Goal: Task Accomplishment & Management: Complete application form

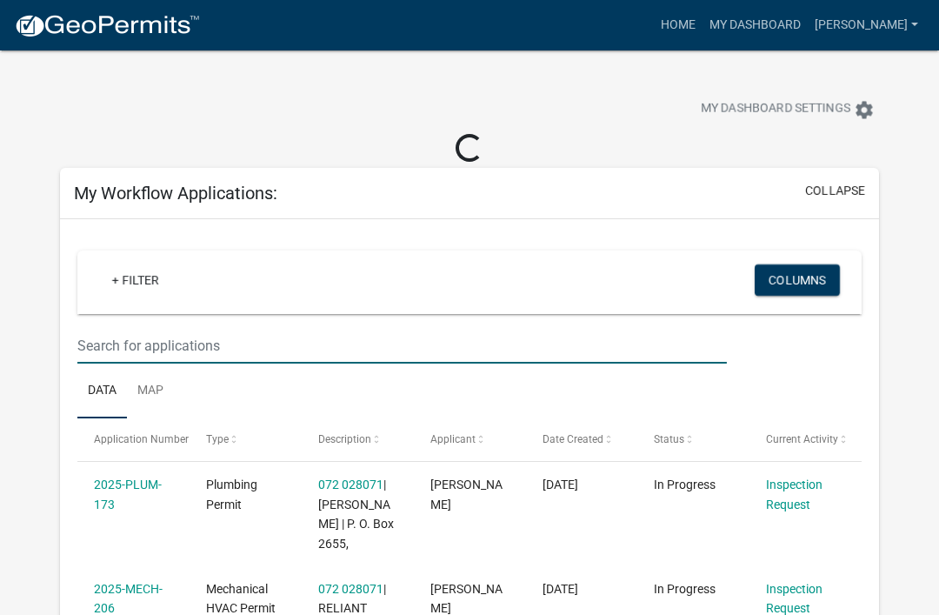
click at [288, 339] on input "text" at bounding box center [401, 346] width 649 height 36
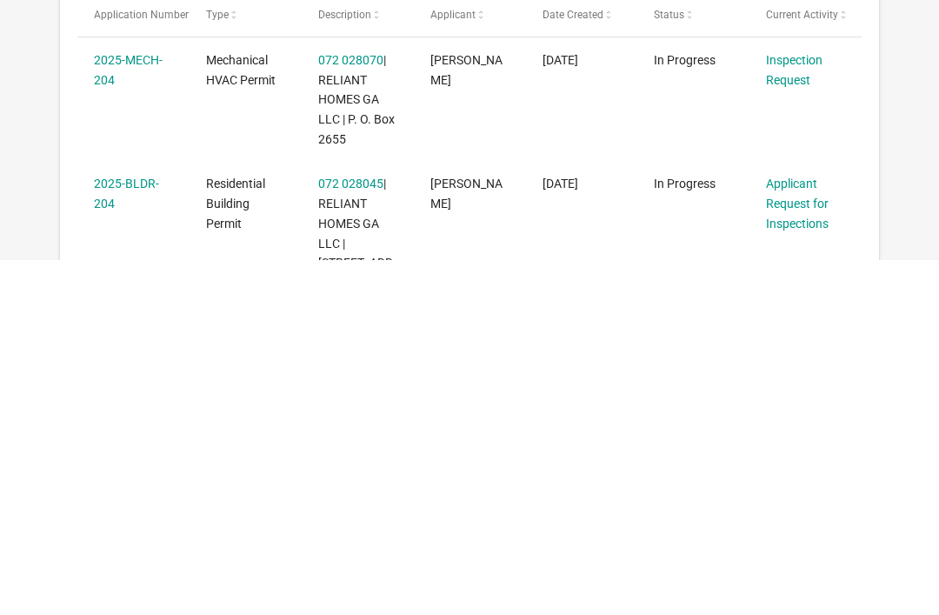
type input "204"
click at [796, 531] on link "Applicant Request for Inspections" at bounding box center [797, 558] width 63 height 54
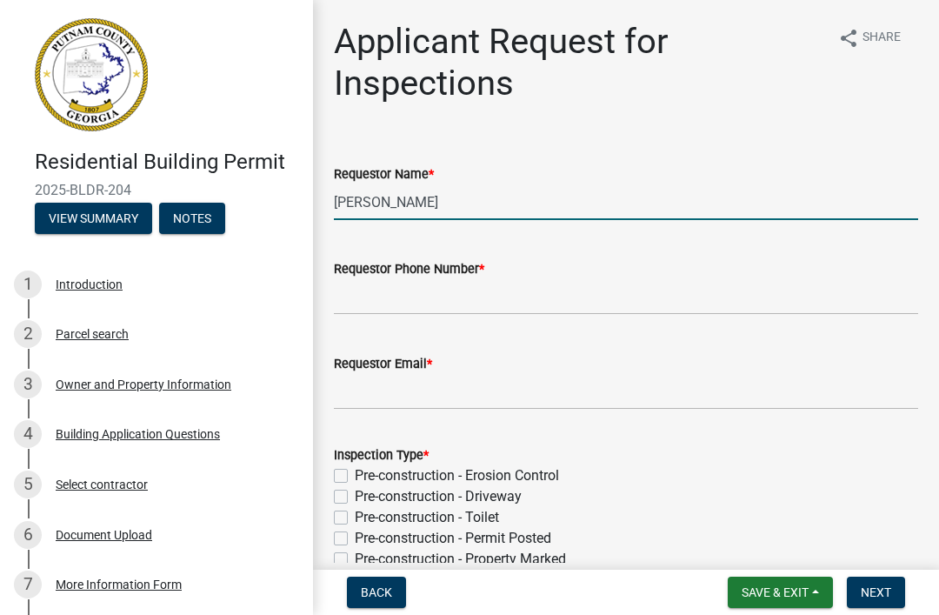
click at [458, 210] on input "[PERSON_NAME]" at bounding box center [626, 202] width 584 height 36
type input "M"
type input "A"
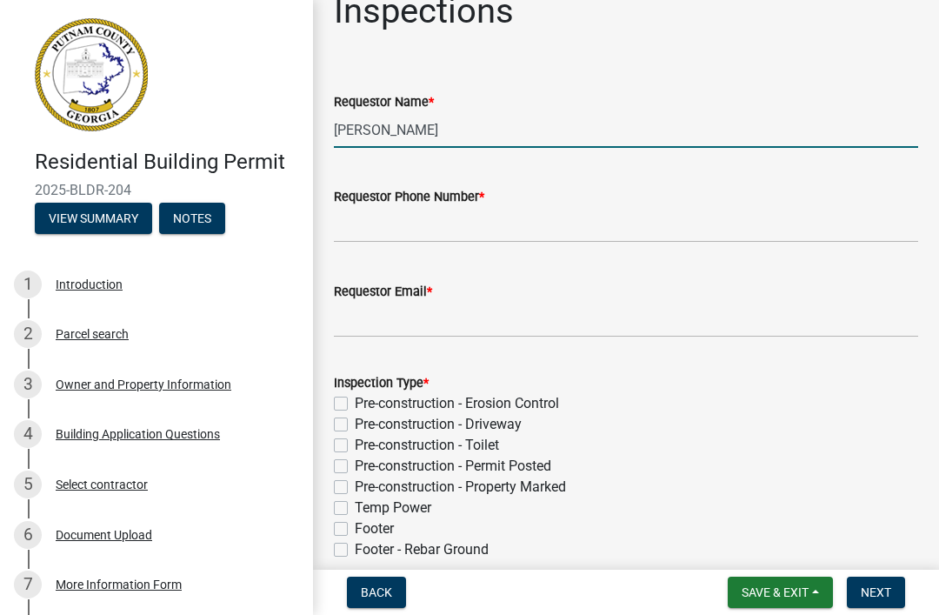
scroll to position [73, 0]
type input "[PERSON_NAME]"
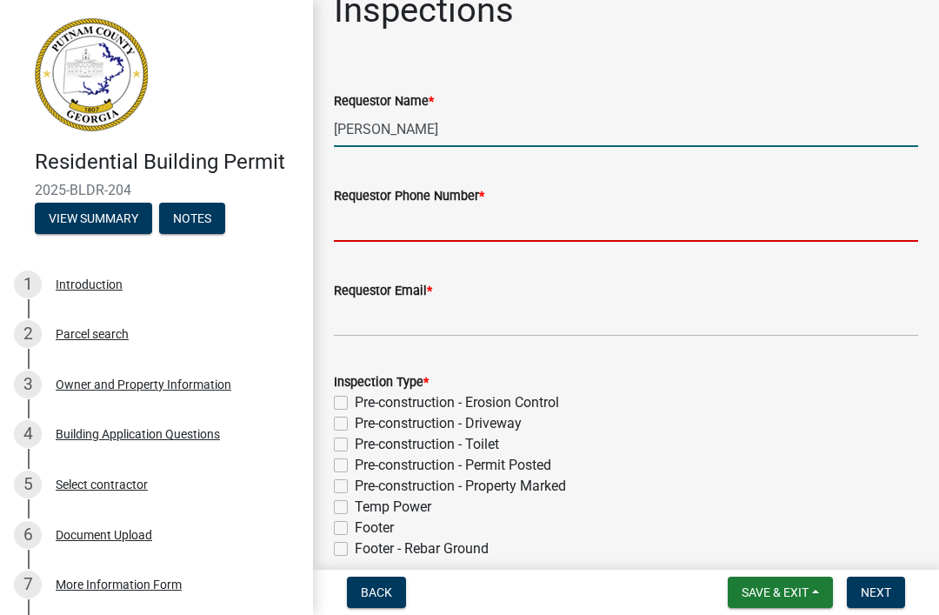
click at [585, 213] on input "Requestor Phone Number *" at bounding box center [626, 224] width 584 height 36
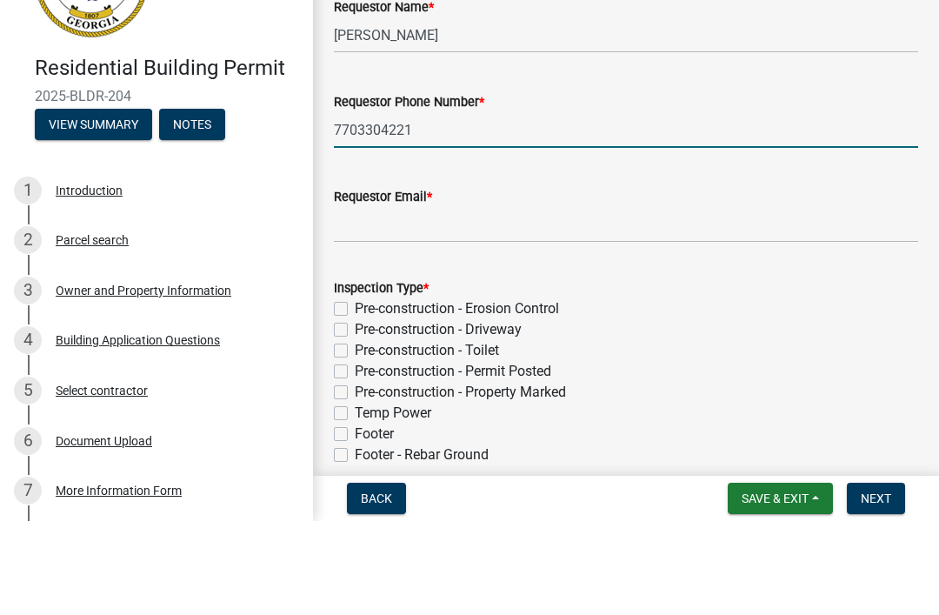
type input "7703304221"
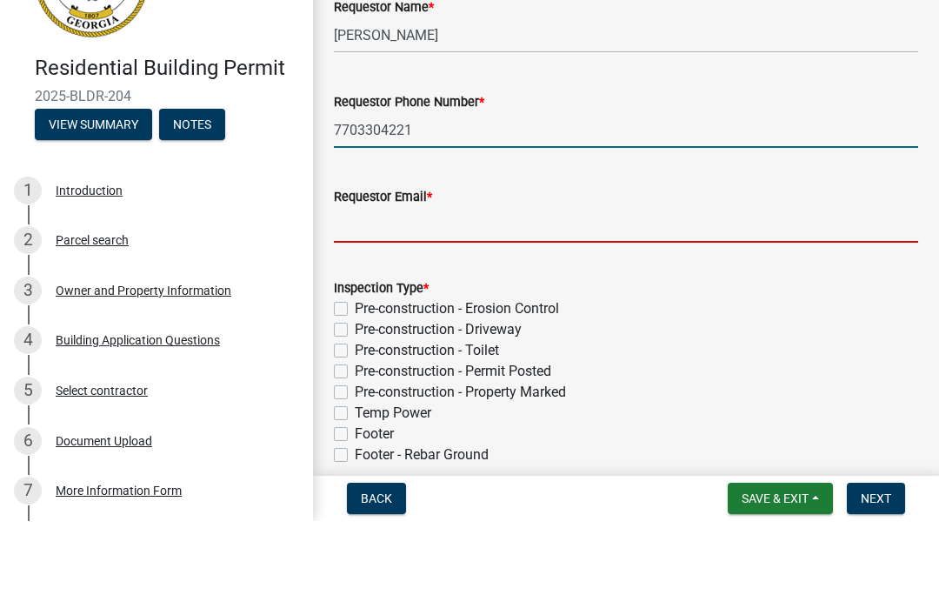
click at [591, 301] on input "Requestor Email *" at bounding box center [626, 319] width 584 height 36
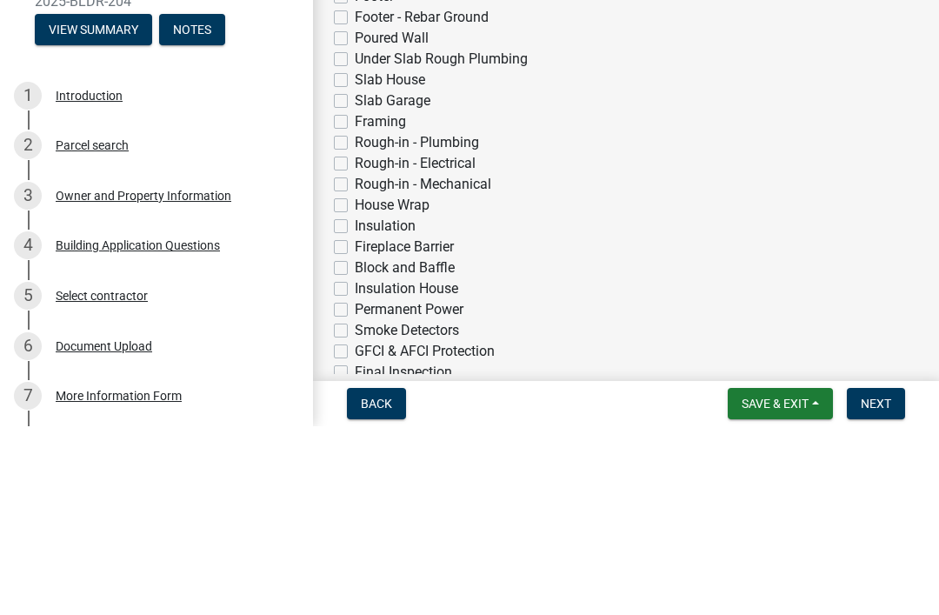
scroll to position [436, 0]
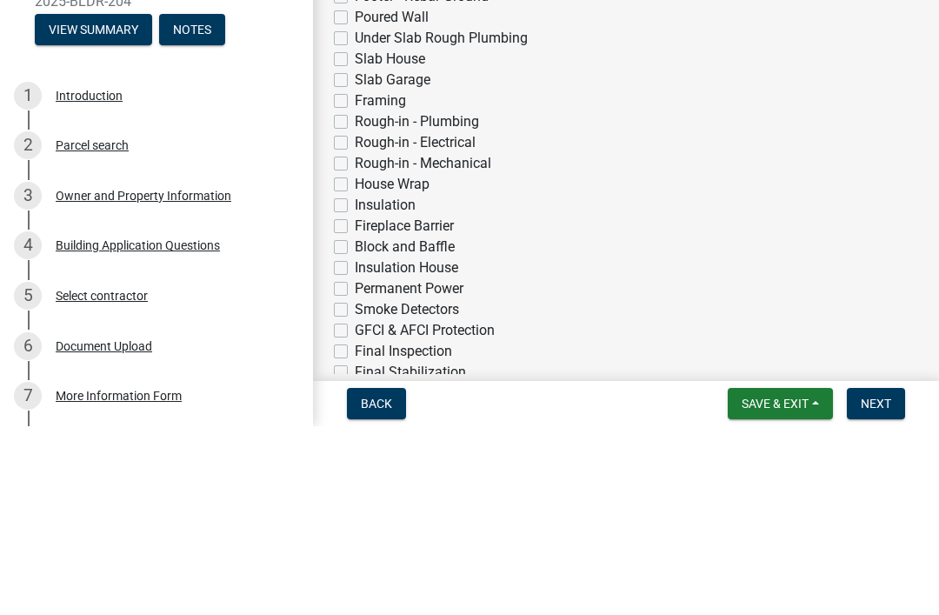
type input "[EMAIL_ADDRESS][DOMAIN_NAME]"
click at [418, 363] on label "House Wrap" at bounding box center [392, 373] width 75 height 21
click at [366, 363] on input "House Wrap" at bounding box center [360, 368] width 11 height 11
checkbox input "true"
checkbox input "false"
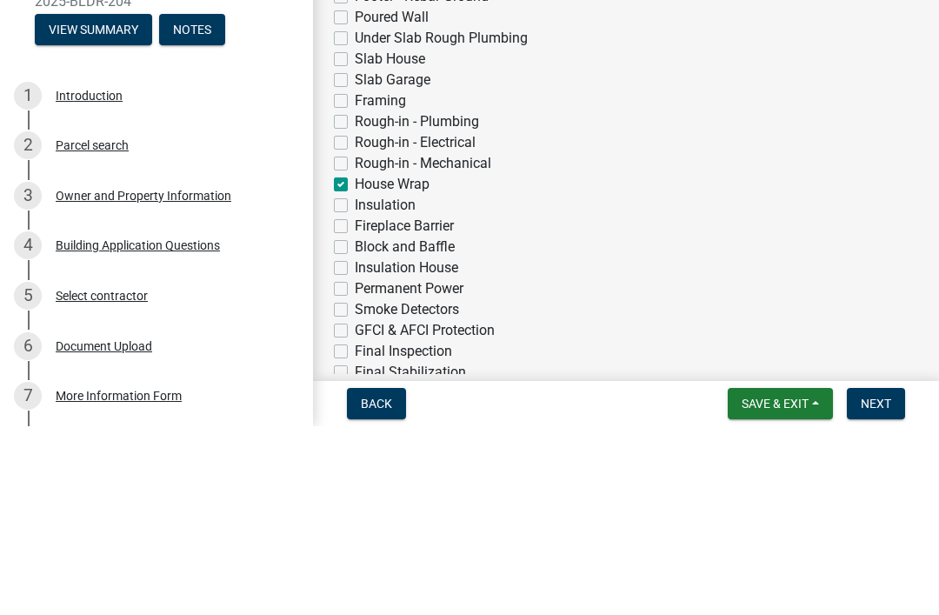
checkbox input "false"
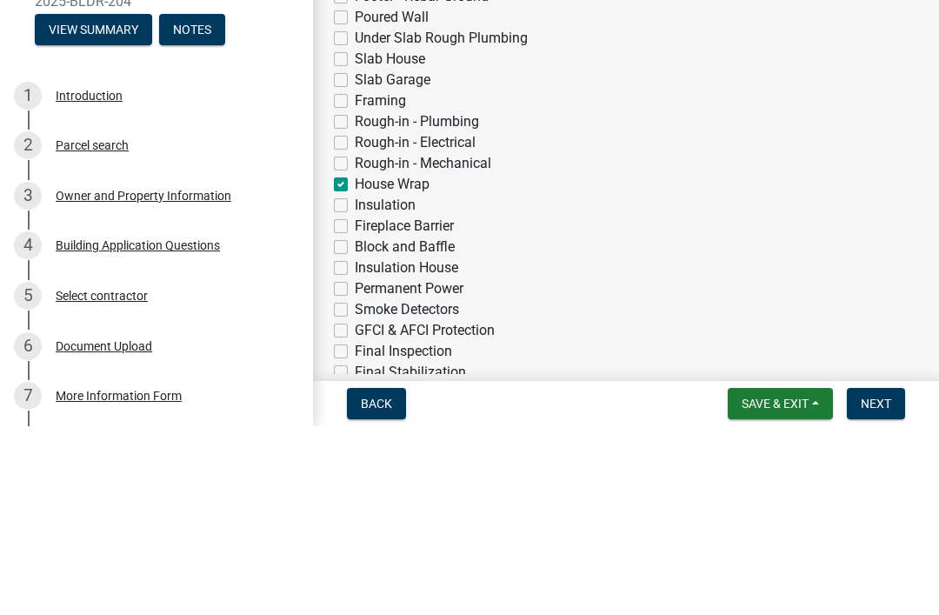
checkbox input "false"
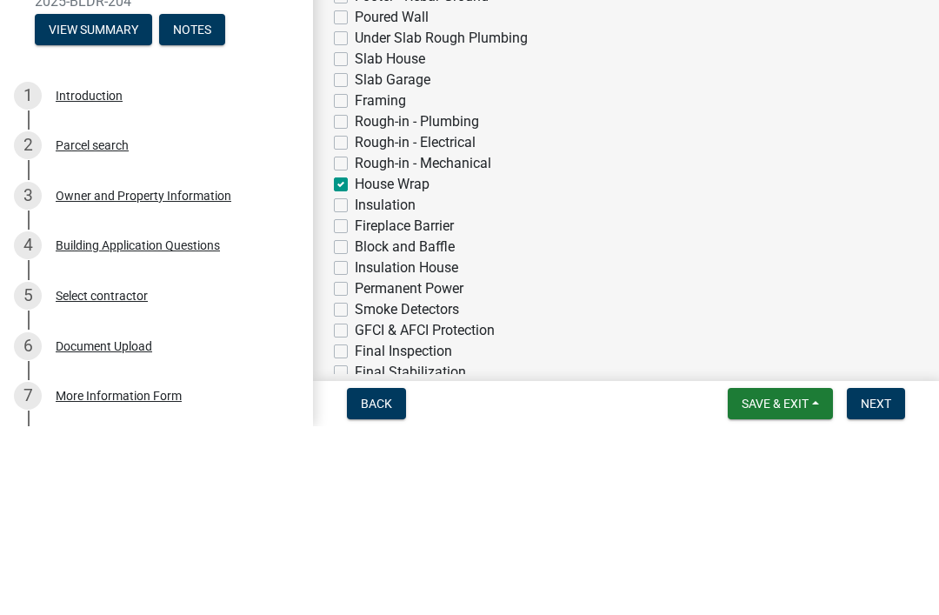
checkbox input "false"
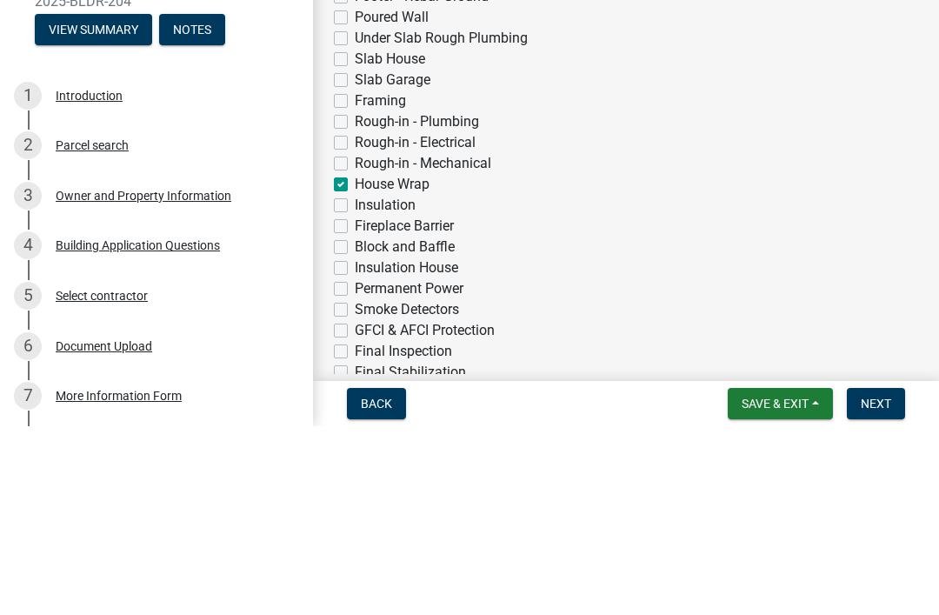
checkbox input "true"
checkbox input "false"
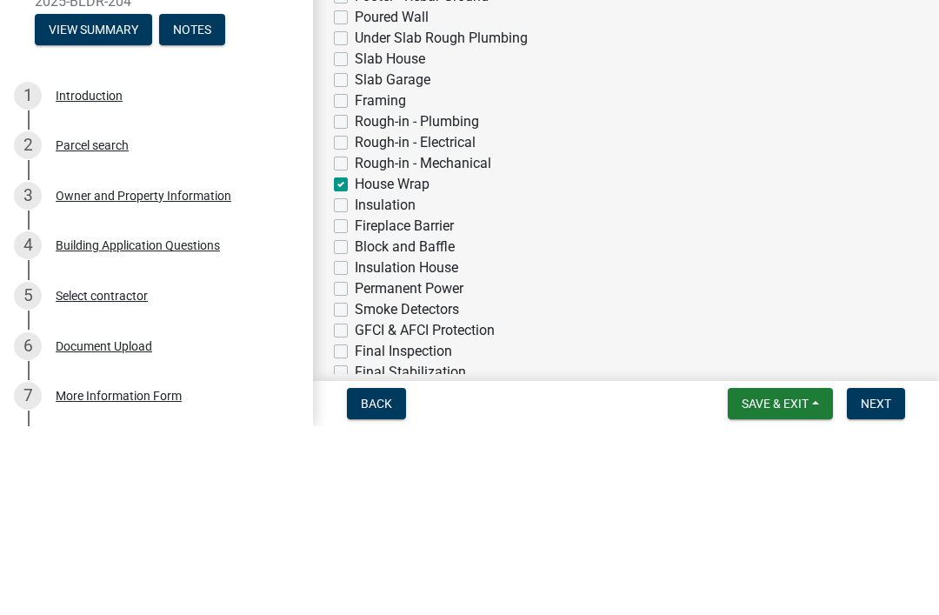
checkbox input "false"
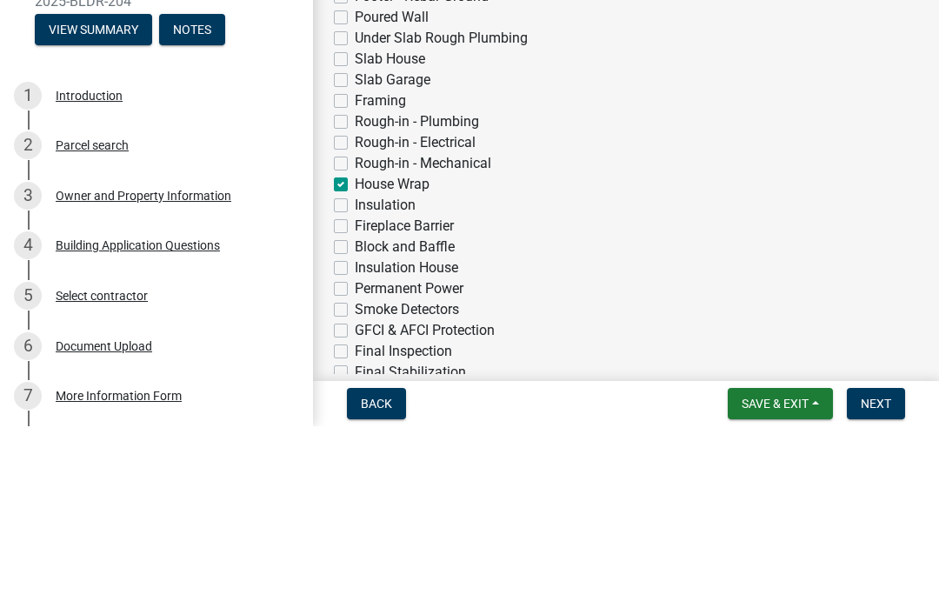
checkbox input "false"
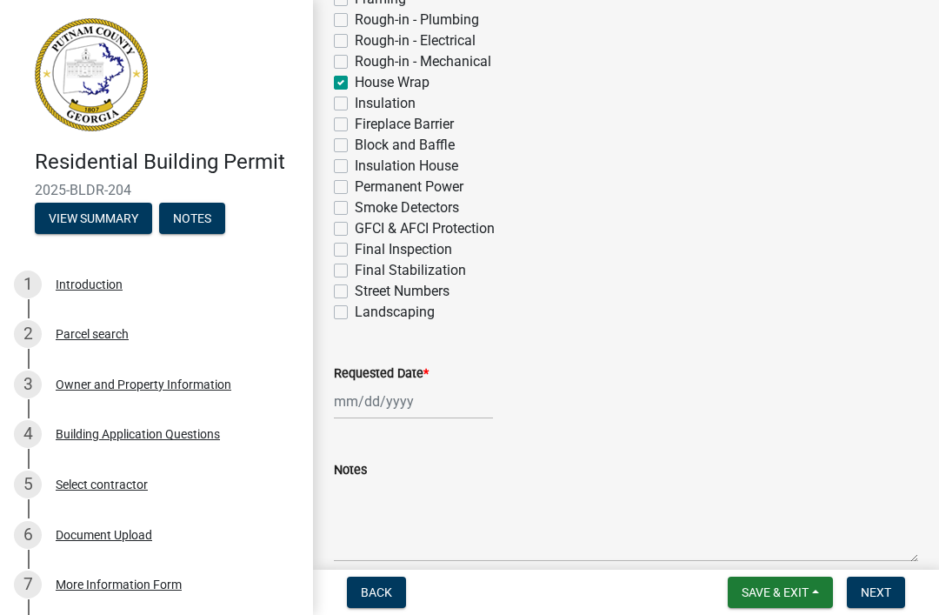
scroll to position [725, 0]
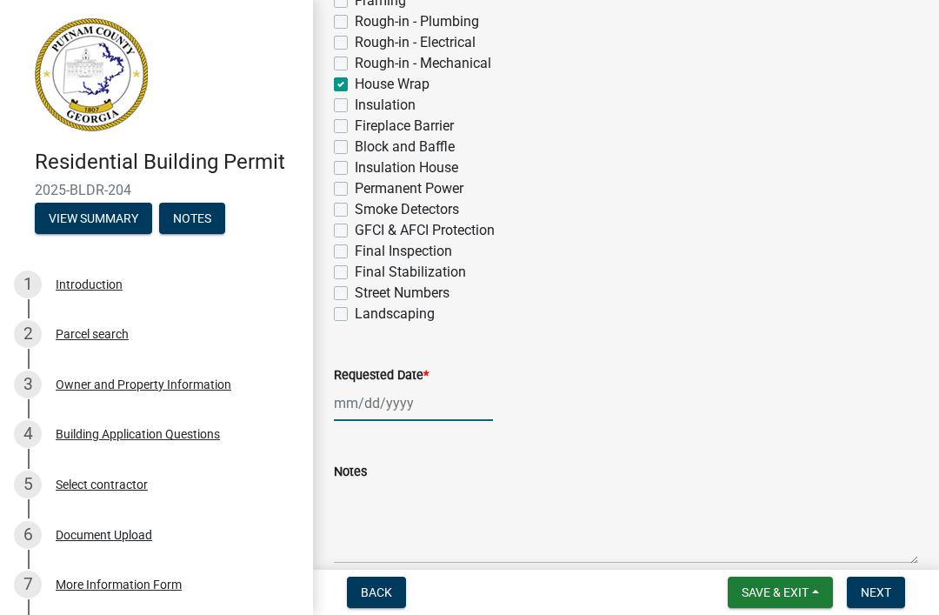
click at [414, 419] on div at bounding box center [413, 403] width 159 height 36
select select "9"
select select "2025"
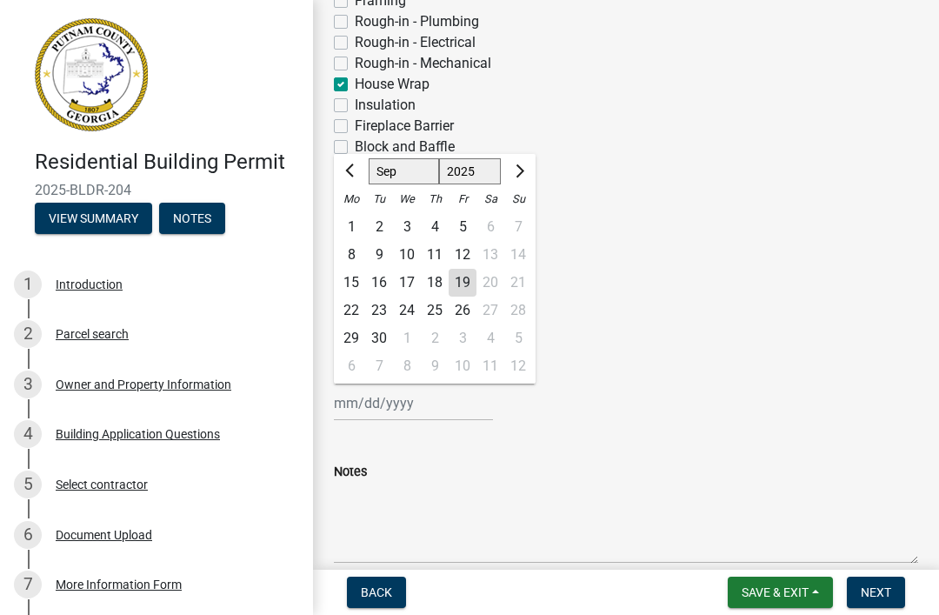
click at [357, 306] on div "22" at bounding box center [351, 310] width 28 height 28
type input "[DATE]"
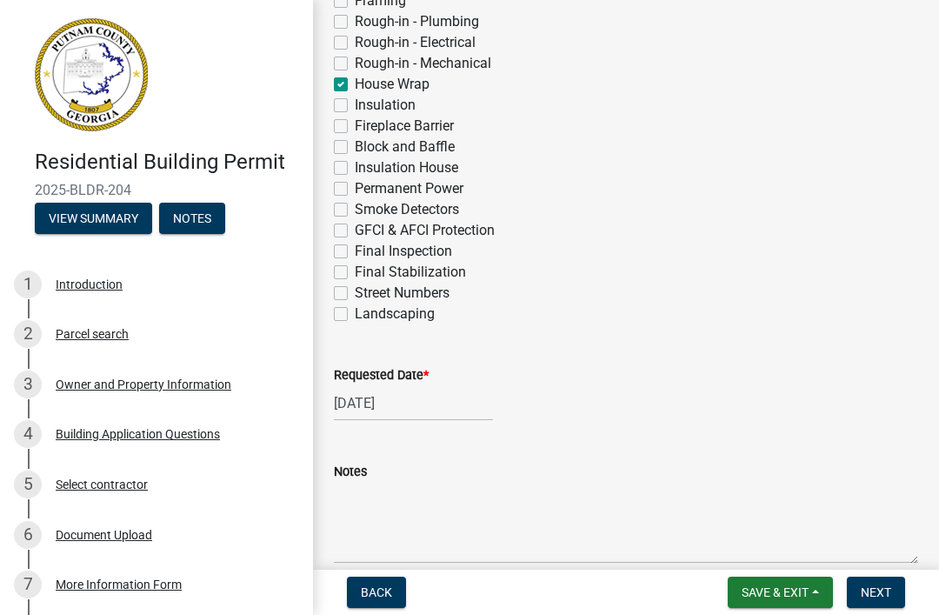
scroll to position [738, 0]
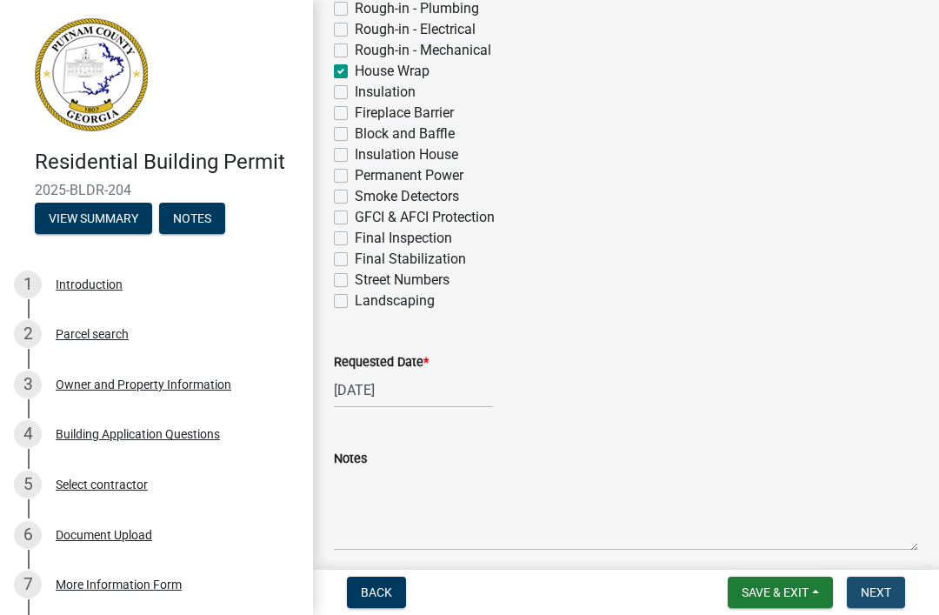
click at [885, 599] on span "Next" at bounding box center [876, 592] width 30 height 14
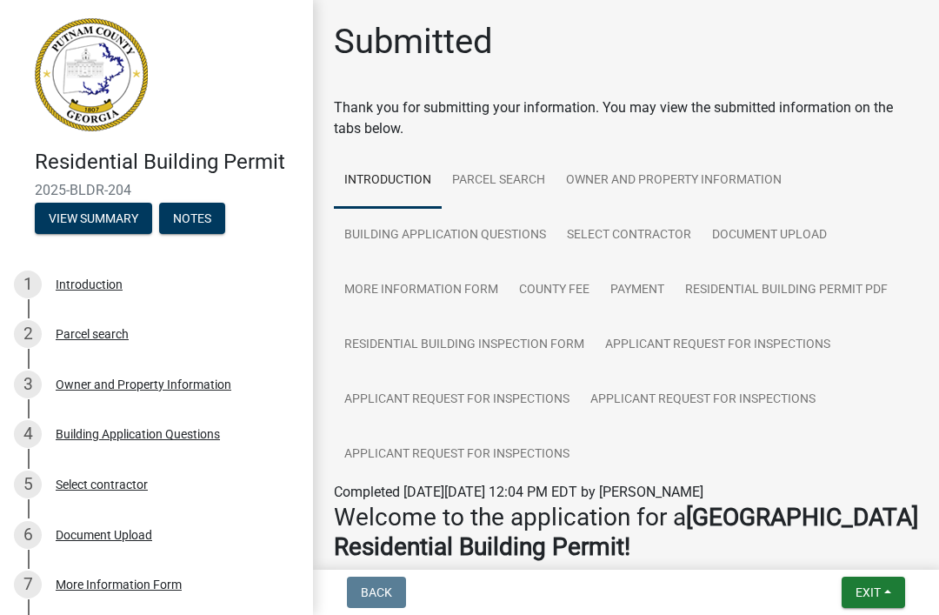
click at [869, 607] on button "Exit" at bounding box center [873, 591] width 63 height 31
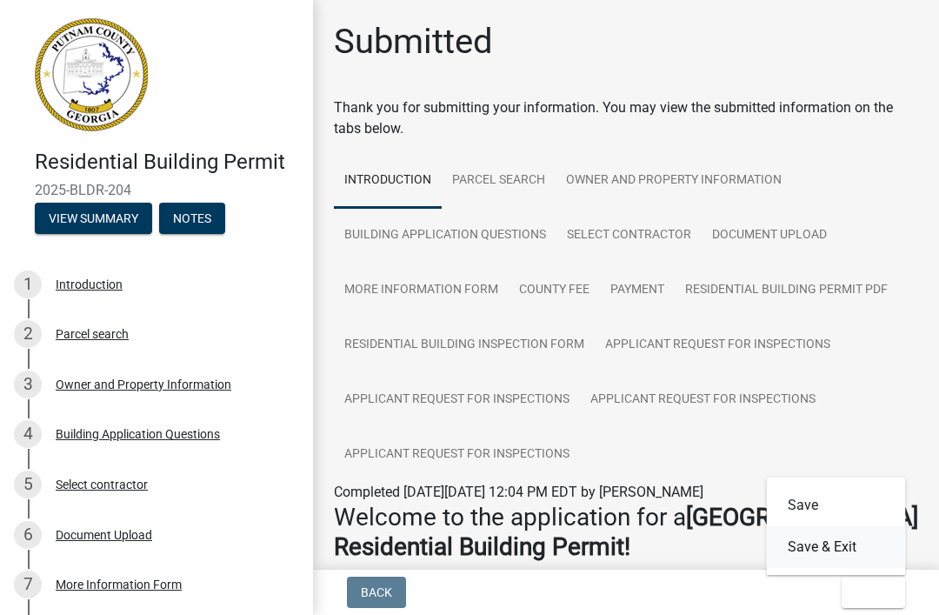
click at [848, 543] on button "Save & Exit" at bounding box center [836, 547] width 139 height 42
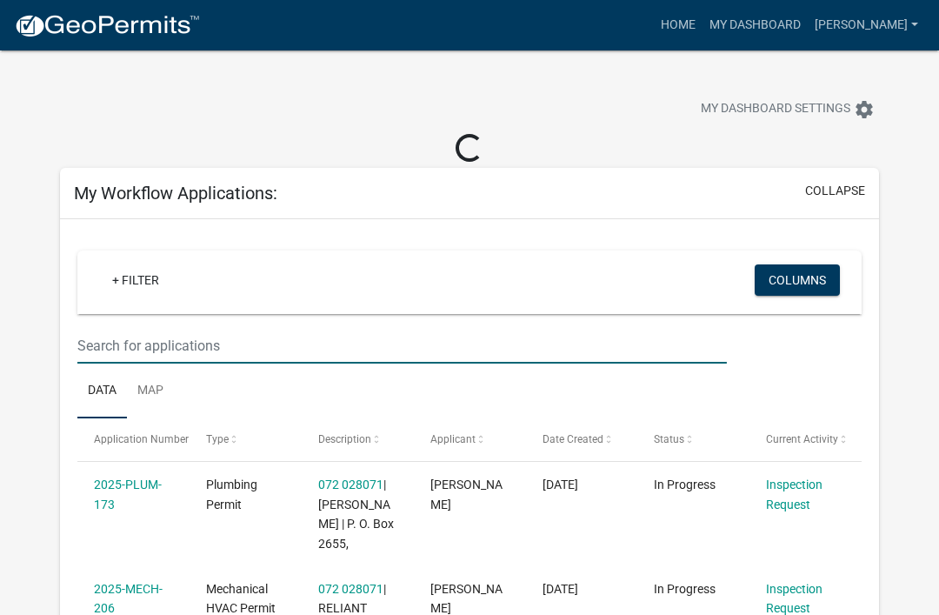
click at [328, 344] on input "text" at bounding box center [401, 346] width 649 height 36
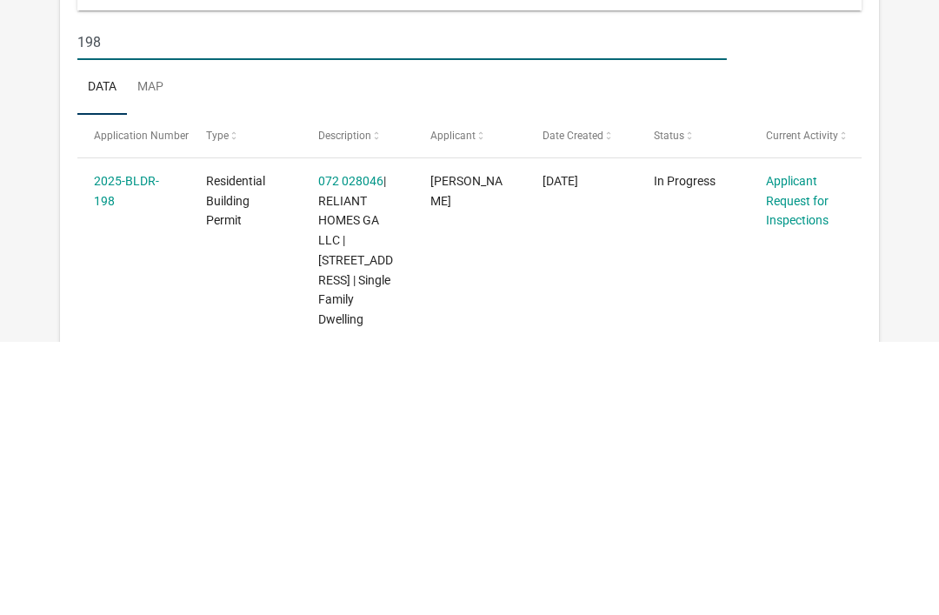
type input "198"
click at [796, 447] on link "Applicant Request for Inspections" at bounding box center [797, 474] width 63 height 54
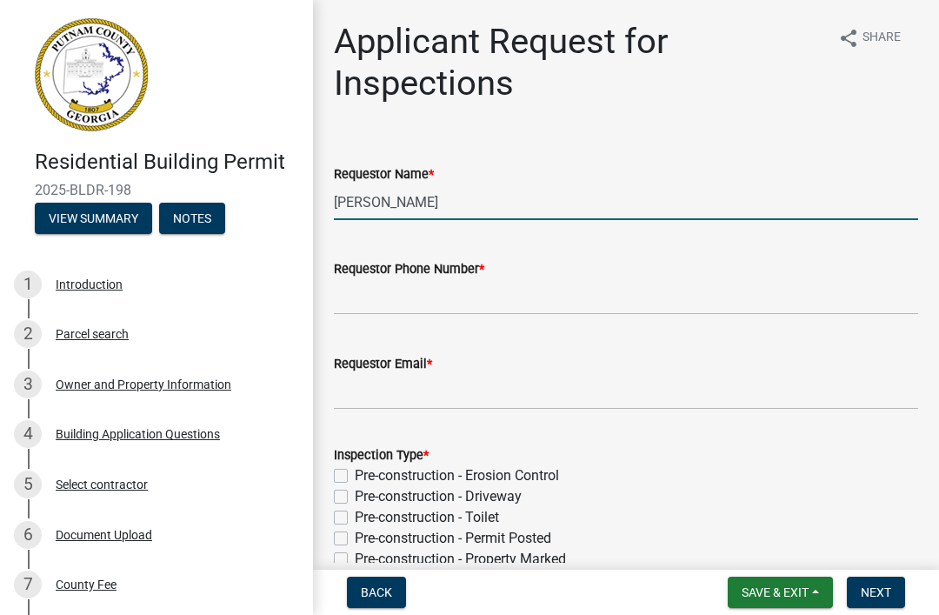
click at [484, 206] on input "[PERSON_NAME]" at bounding box center [626, 202] width 584 height 36
type input "M"
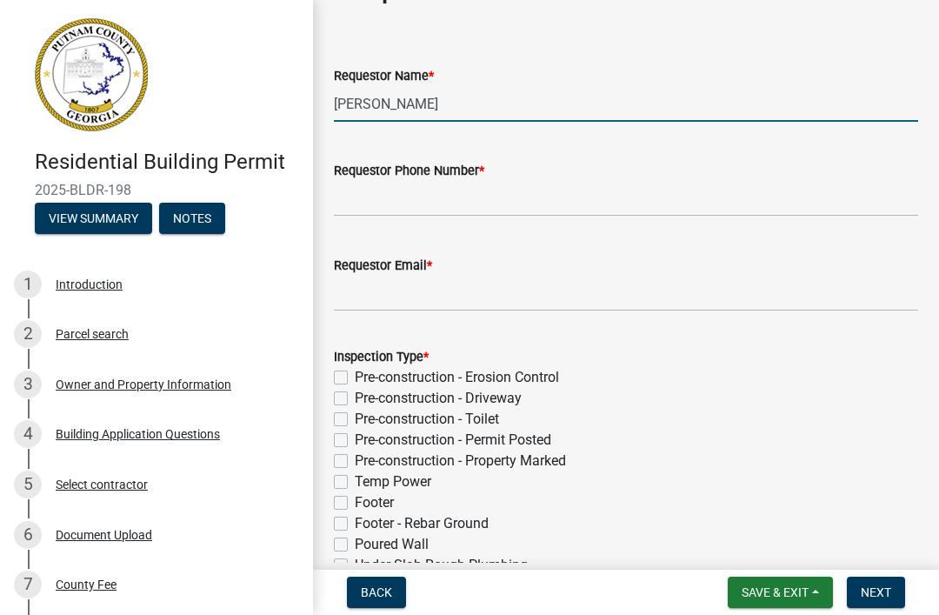
scroll to position [122, 0]
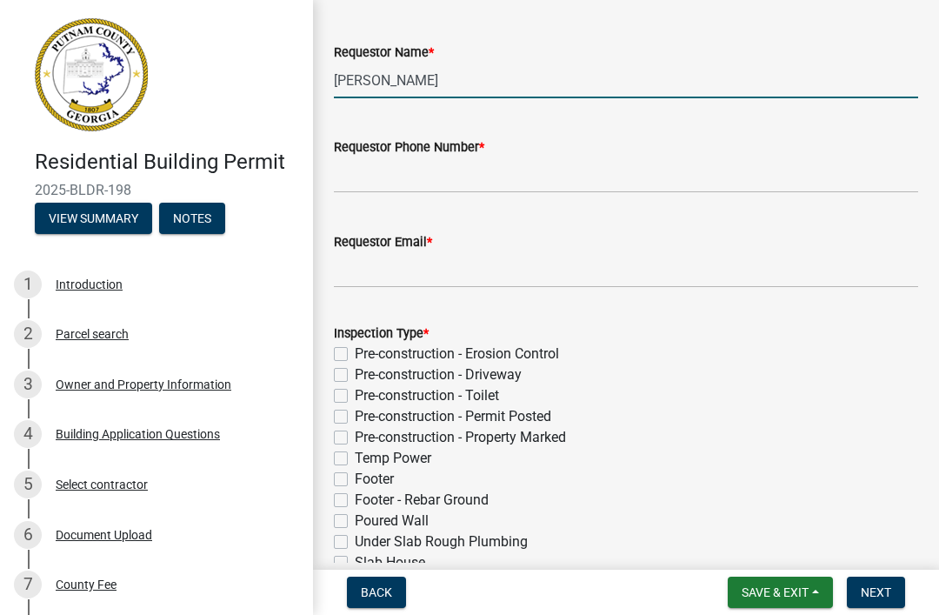
type input "[PERSON_NAME]"
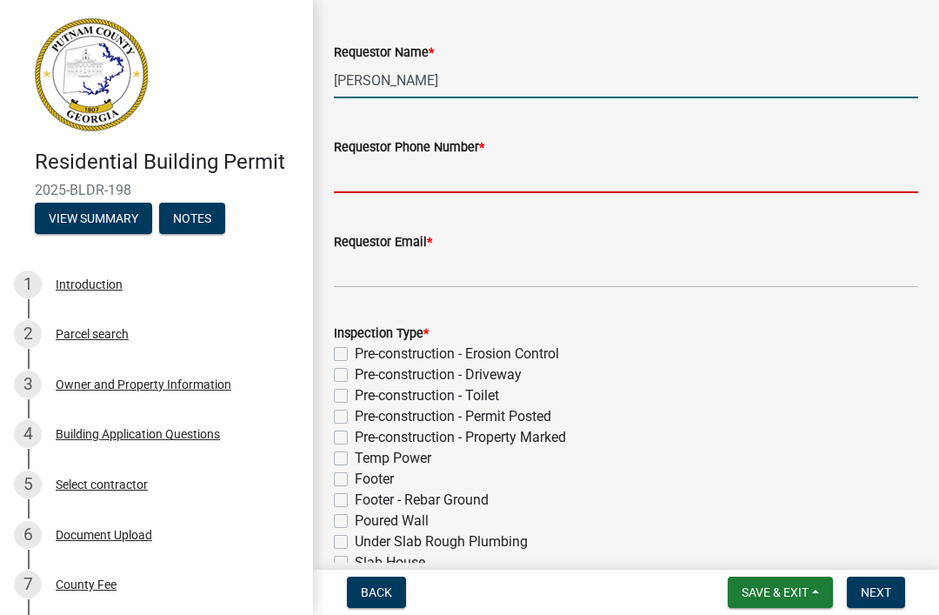
click at [596, 176] on input "Requestor Phone Number *" at bounding box center [626, 175] width 584 height 36
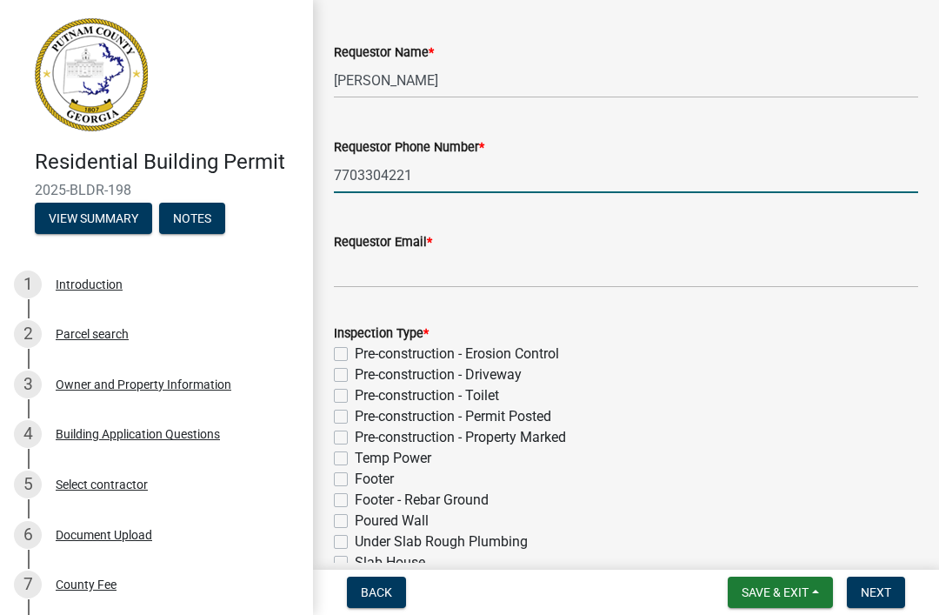
scroll to position [188, 0]
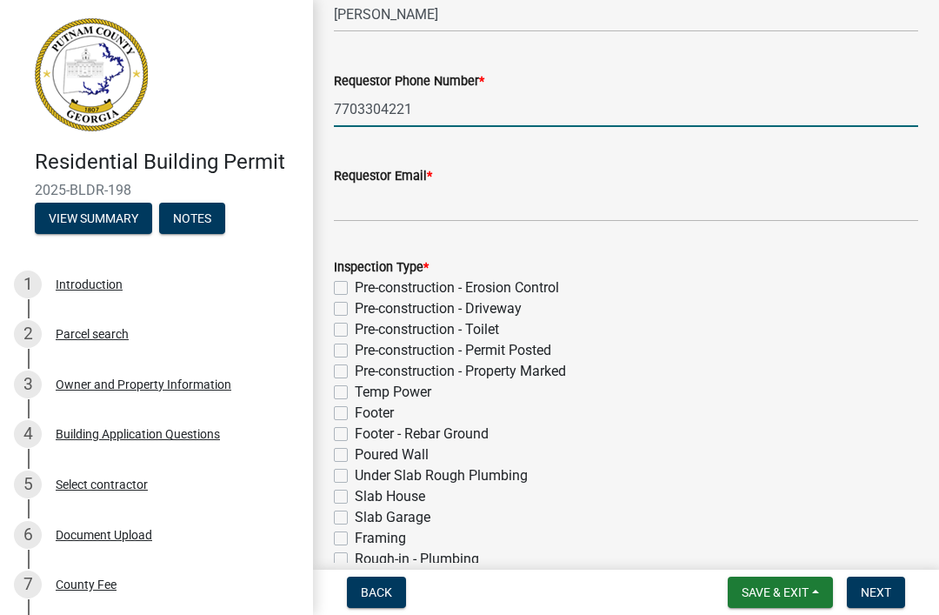
type input "7703304221"
click at [565, 206] on input "Requestor Email *" at bounding box center [626, 204] width 584 height 36
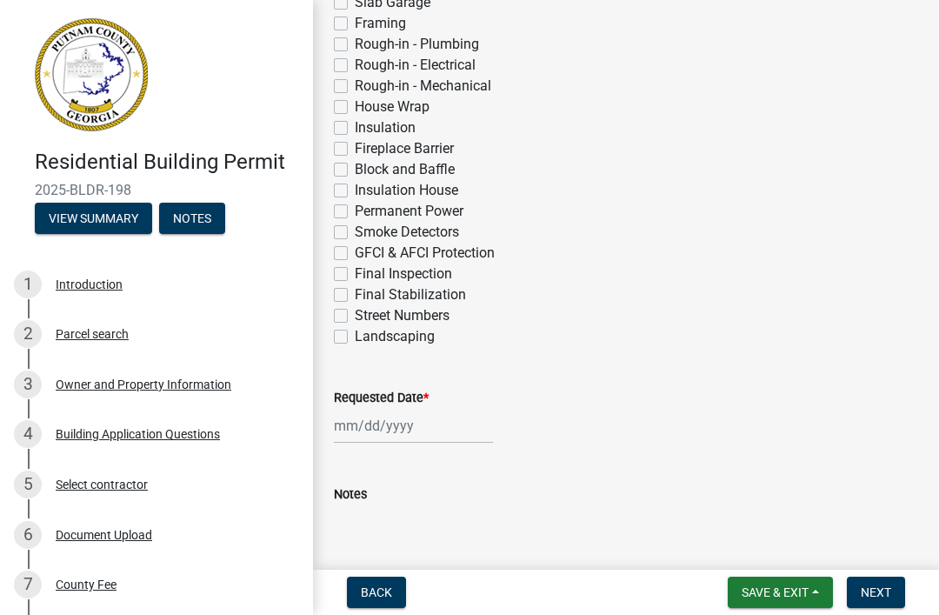
scroll to position [701, 0]
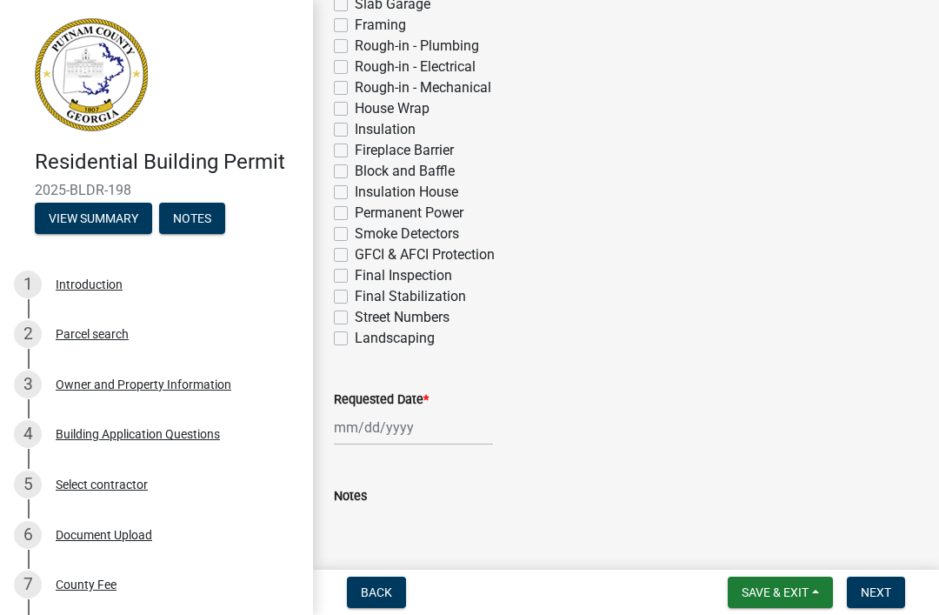
type input "[EMAIL_ADDRESS][DOMAIN_NAME]"
click at [393, 137] on label "Insulation" at bounding box center [385, 129] width 61 height 21
click at [366, 130] on input "Insulation" at bounding box center [360, 124] width 11 height 11
checkbox input "true"
checkbox input "false"
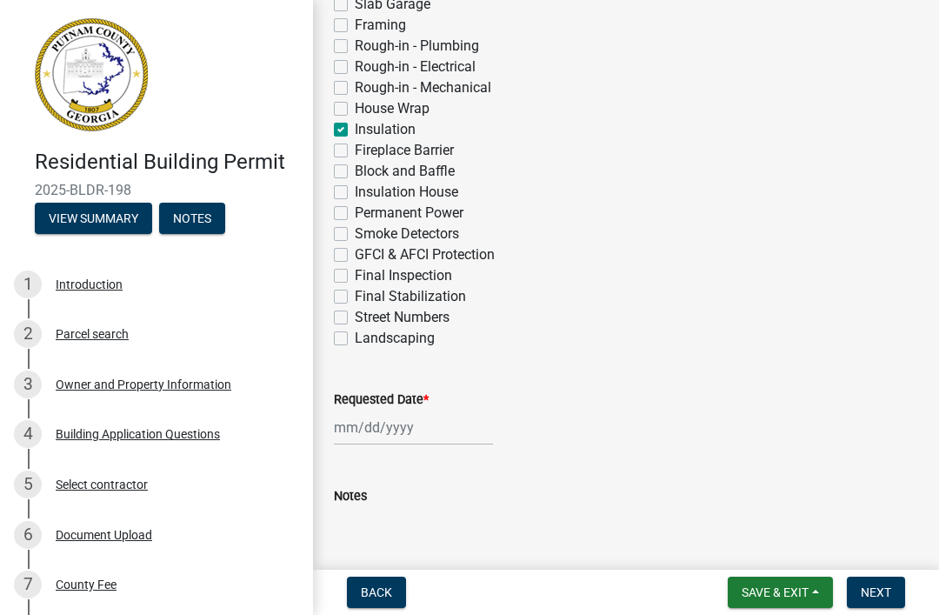
checkbox input "false"
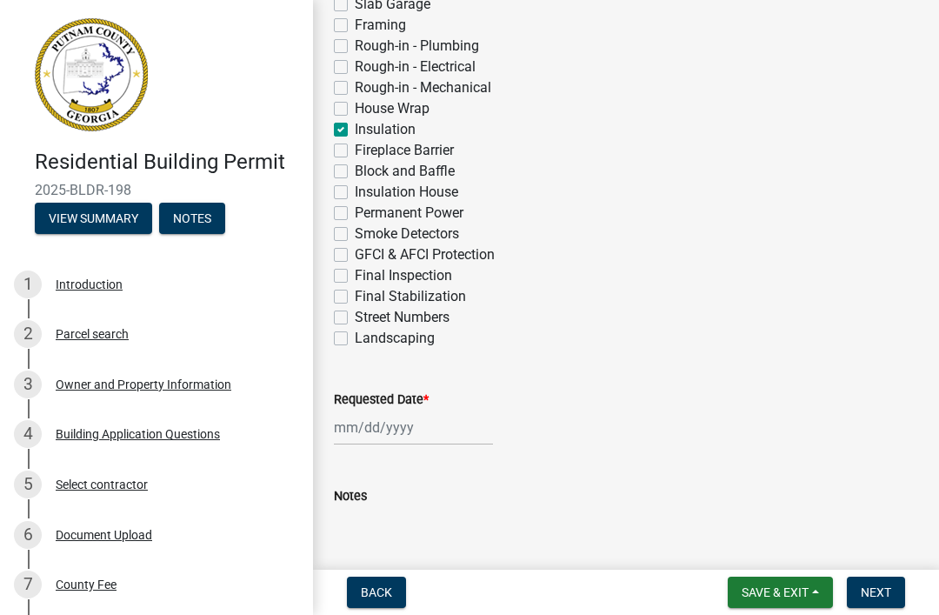
checkbox input "false"
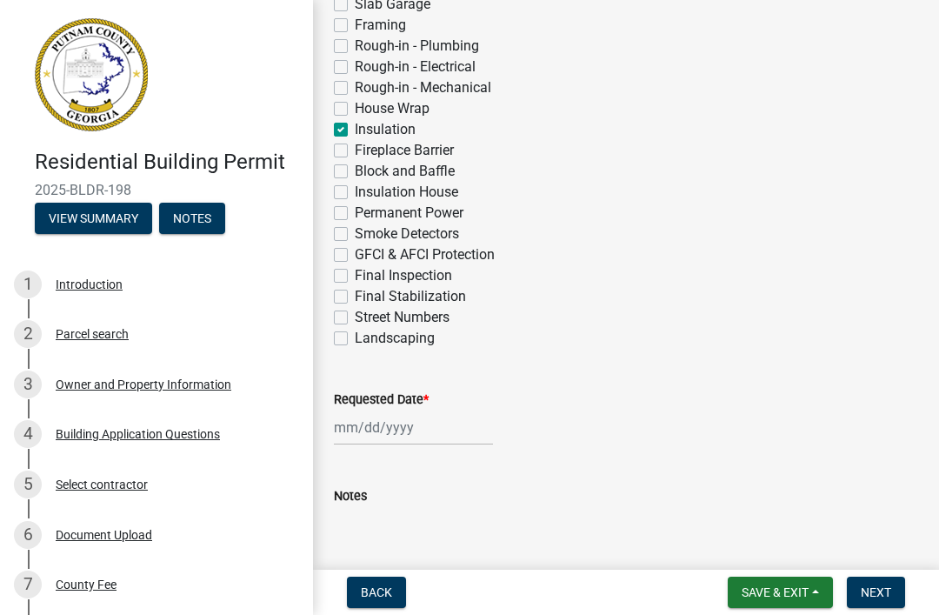
checkbox input "false"
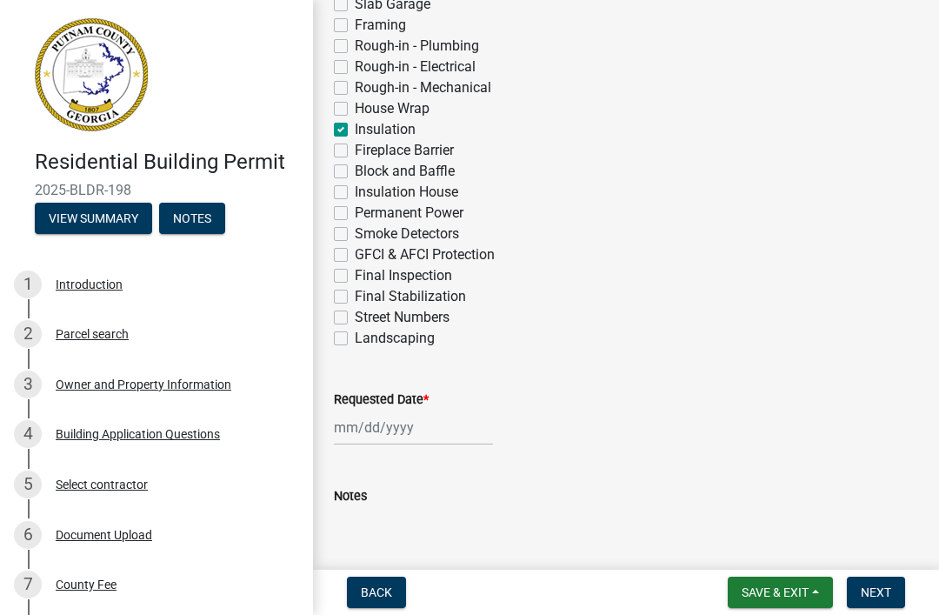
checkbox input "false"
checkbox input "true"
checkbox input "false"
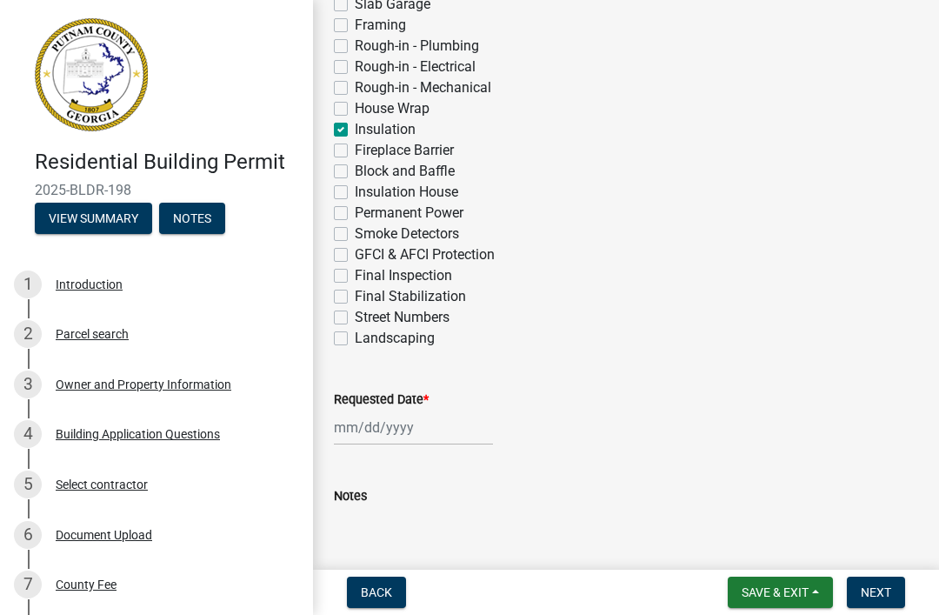
checkbox input "false"
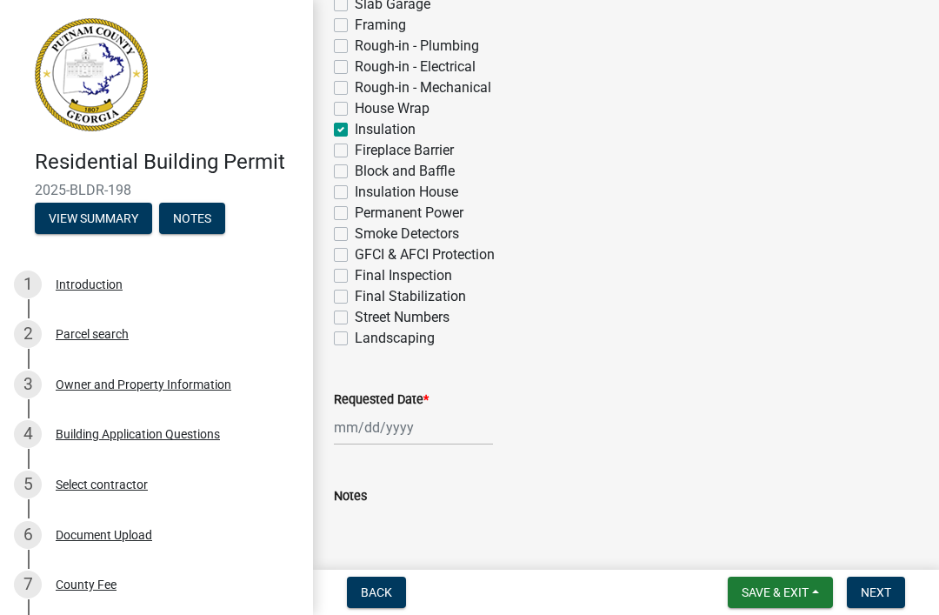
checkbox input "false"
click at [391, 132] on label "Insulation" at bounding box center [385, 129] width 61 height 21
click at [366, 130] on input "Insulation" at bounding box center [360, 124] width 11 height 11
checkbox input "false"
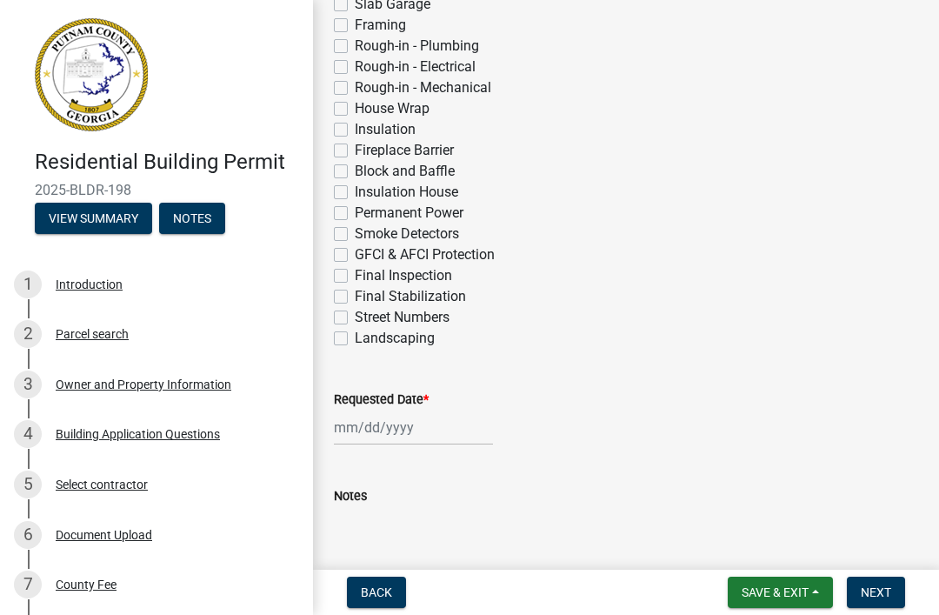
checkbox input "false"
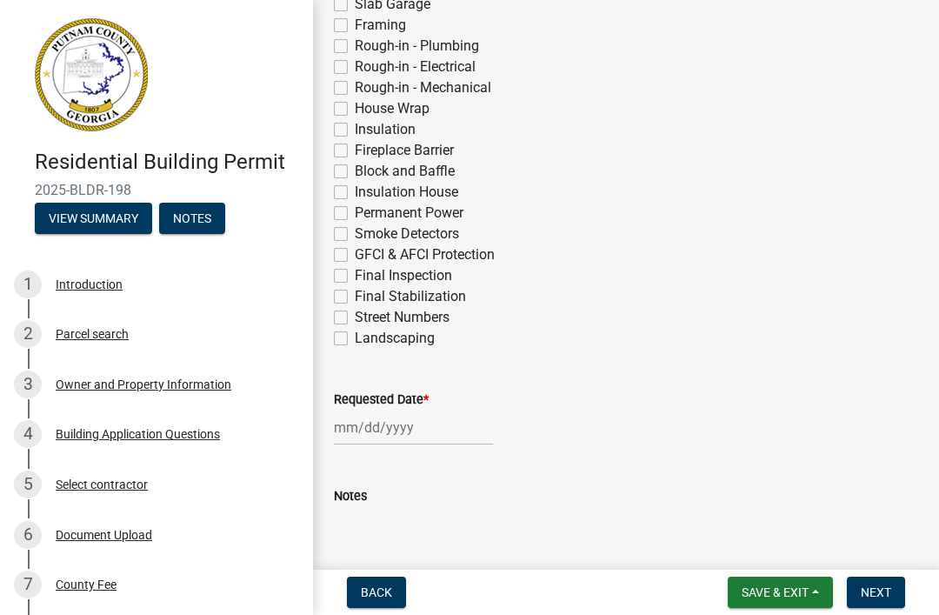
checkbox input "false"
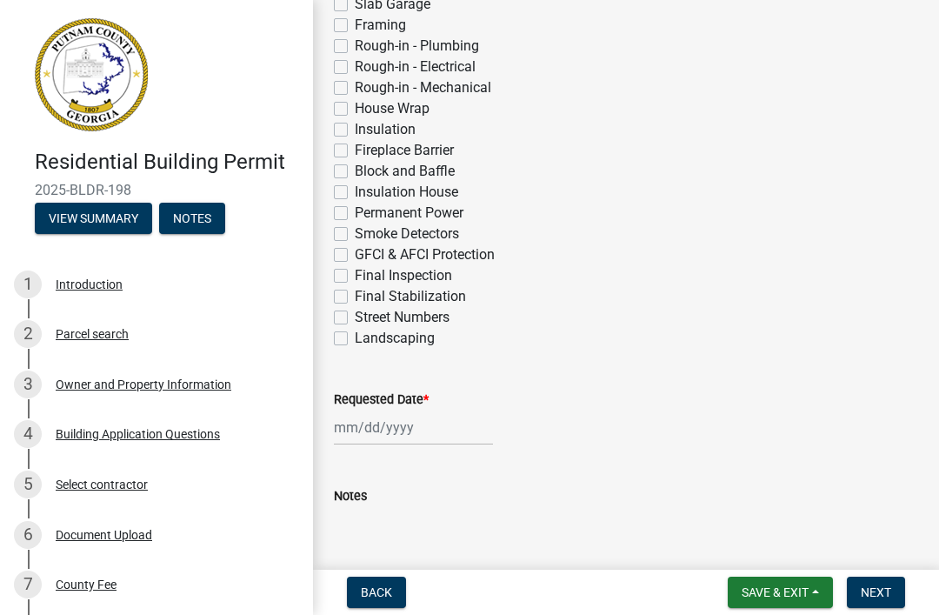
checkbox input "false"
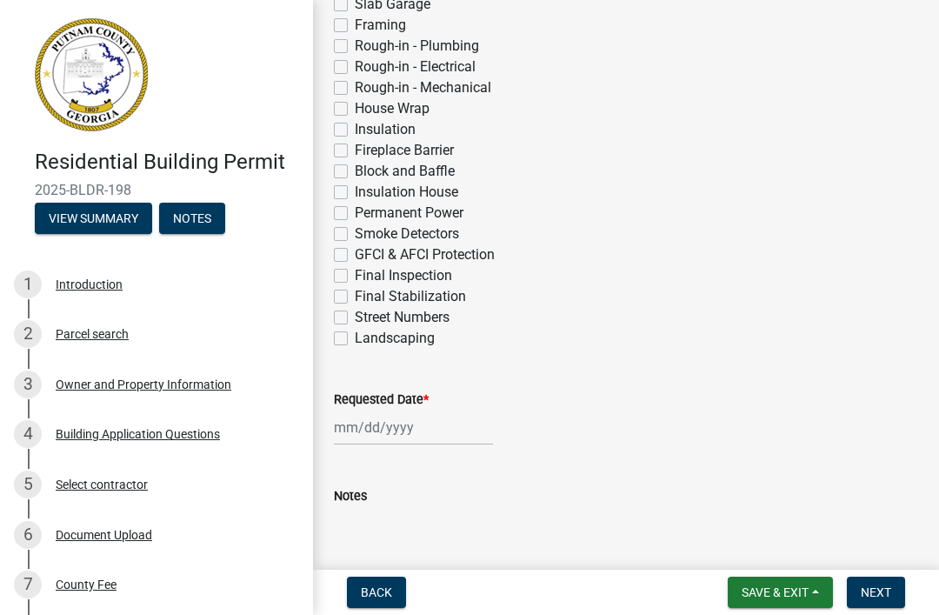
checkbox input "false"
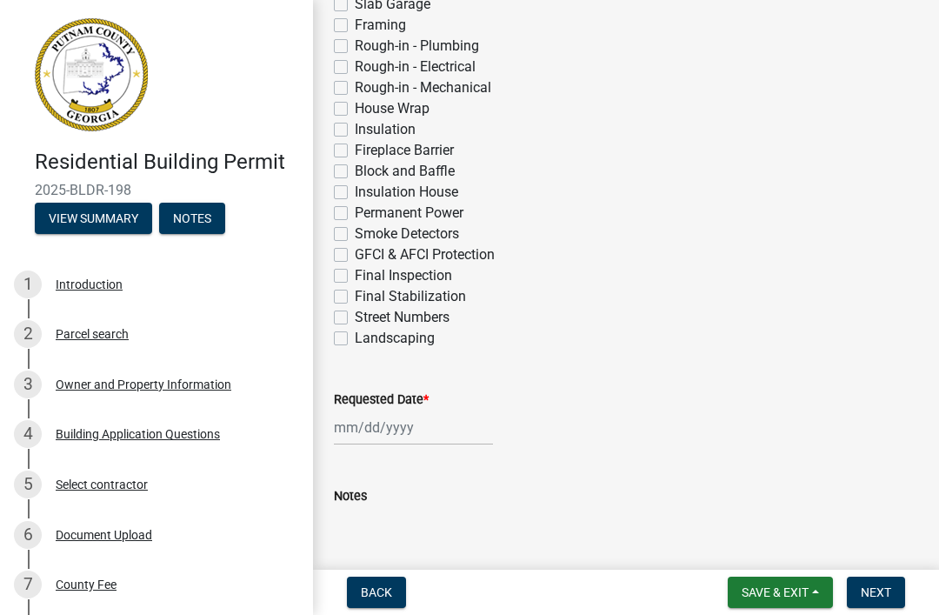
checkbox input "false"
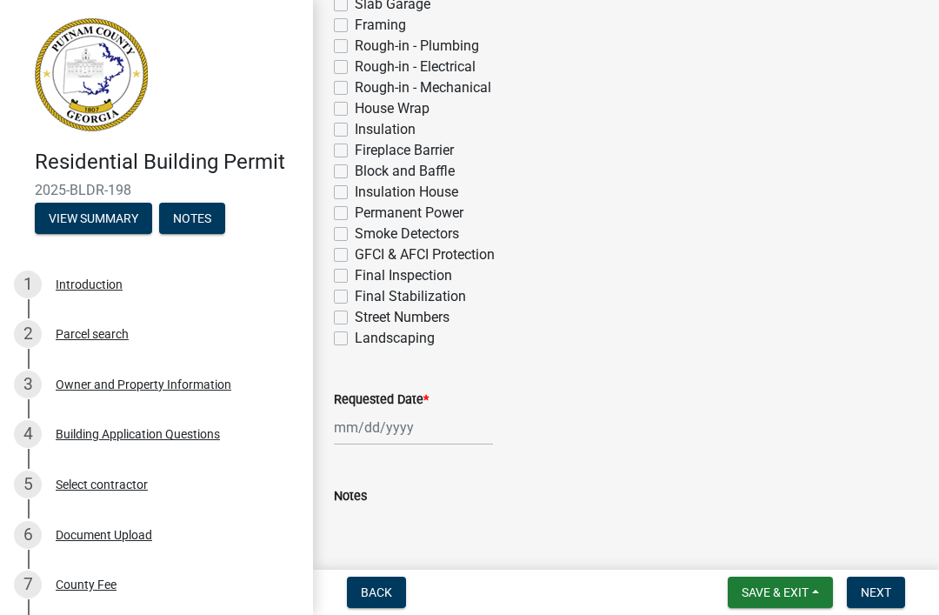
checkbox input "false"
click at [404, 122] on label "Insulation" at bounding box center [385, 129] width 61 height 21
click at [366, 122] on input "Insulation" at bounding box center [360, 124] width 11 height 11
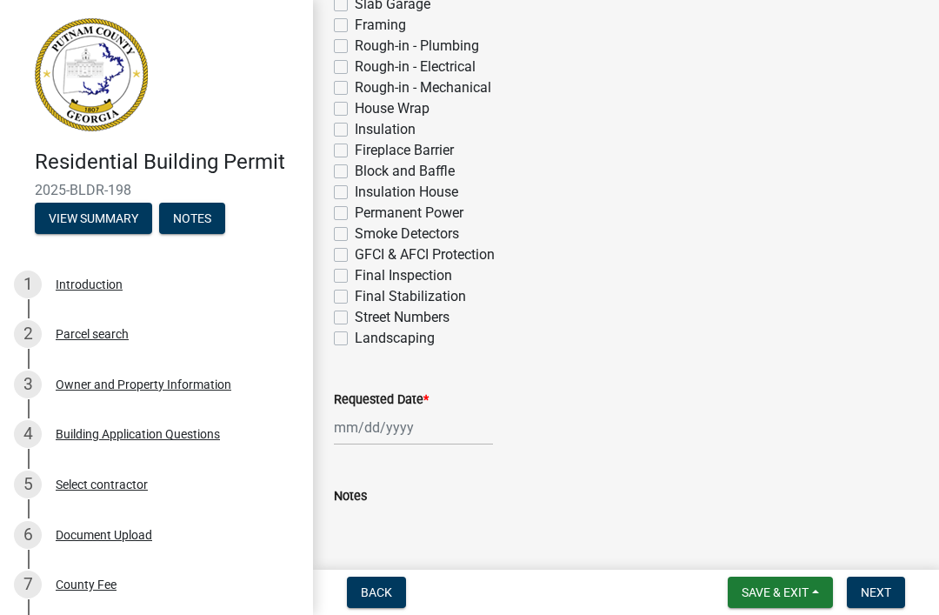
checkbox input "true"
checkbox input "false"
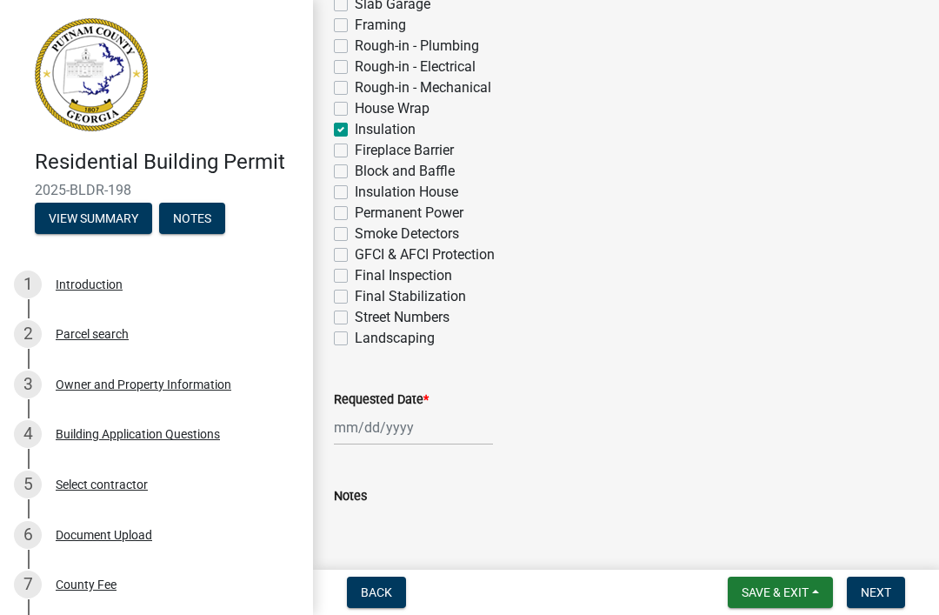
checkbox input "false"
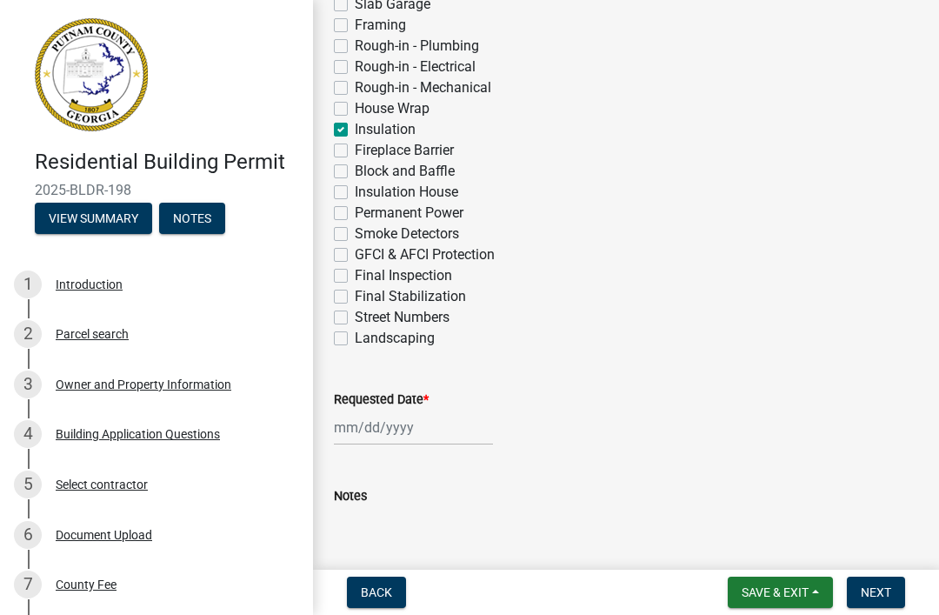
checkbox input "false"
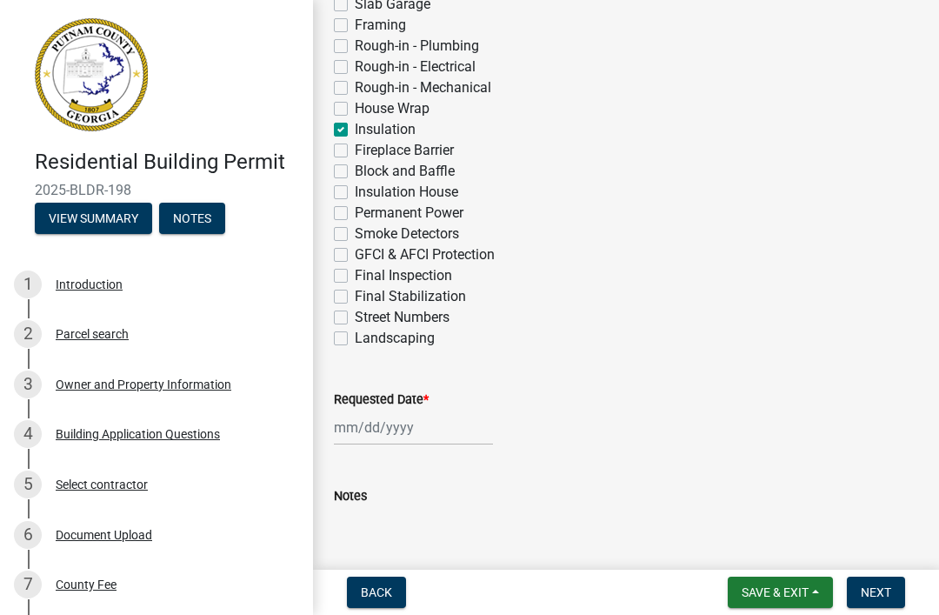
checkbox input "false"
checkbox input "true"
checkbox input "false"
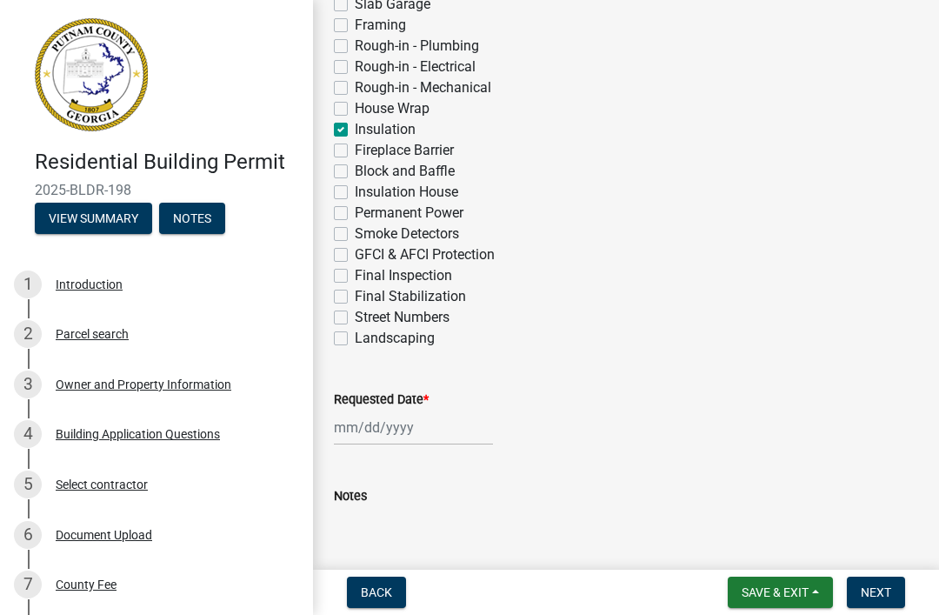
checkbox input "false"
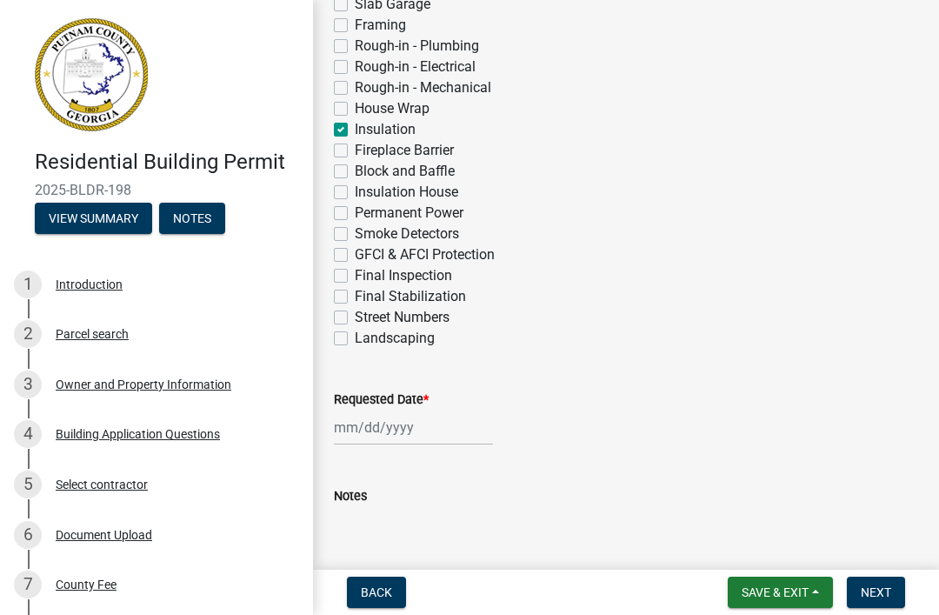
checkbox input "false"
click at [396, 137] on label "Insulation" at bounding box center [385, 129] width 61 height 21
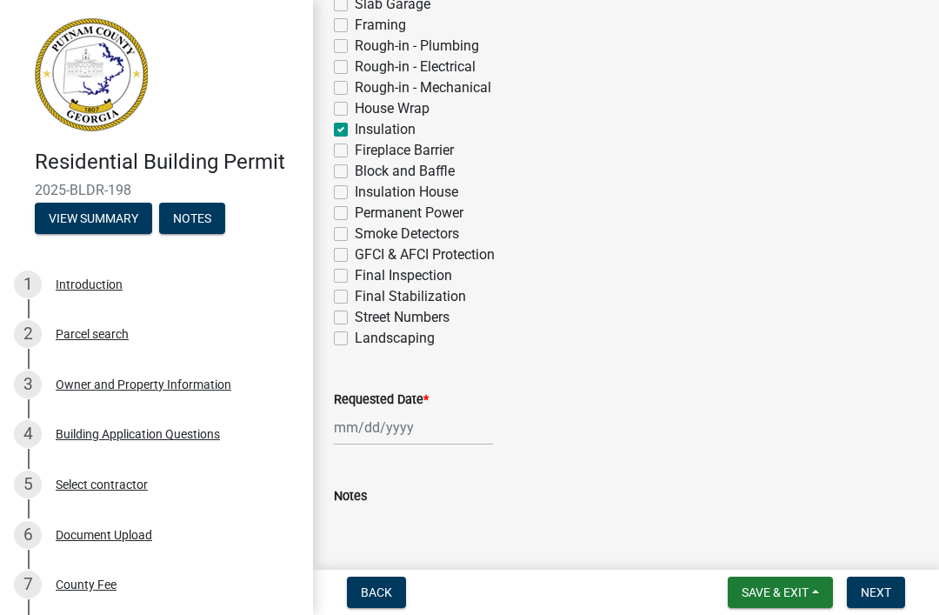
click at [366, 130] on input "Insulation" at bounding box center [360, 124] width 11 height 11
checkbox input "false"
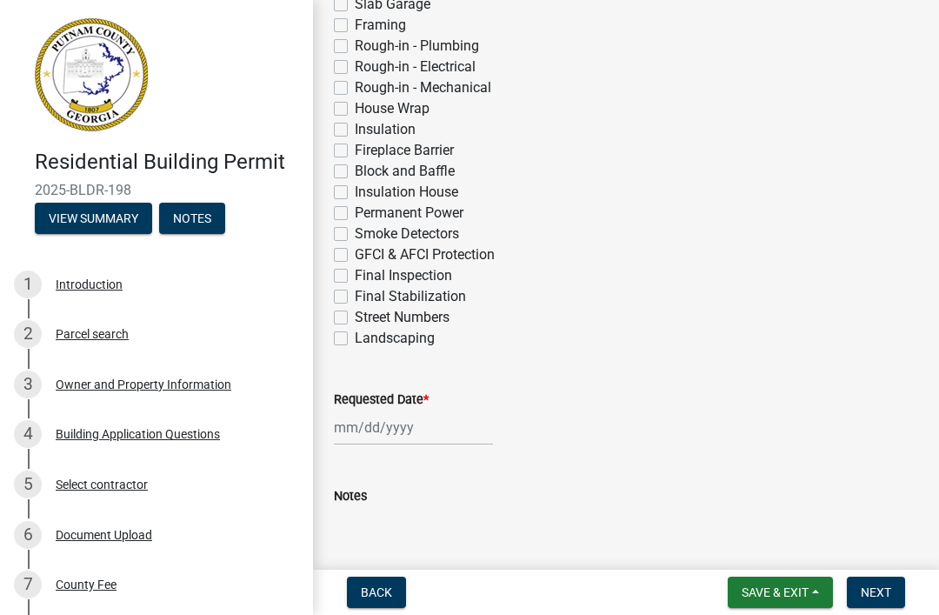
checkbox input "false"
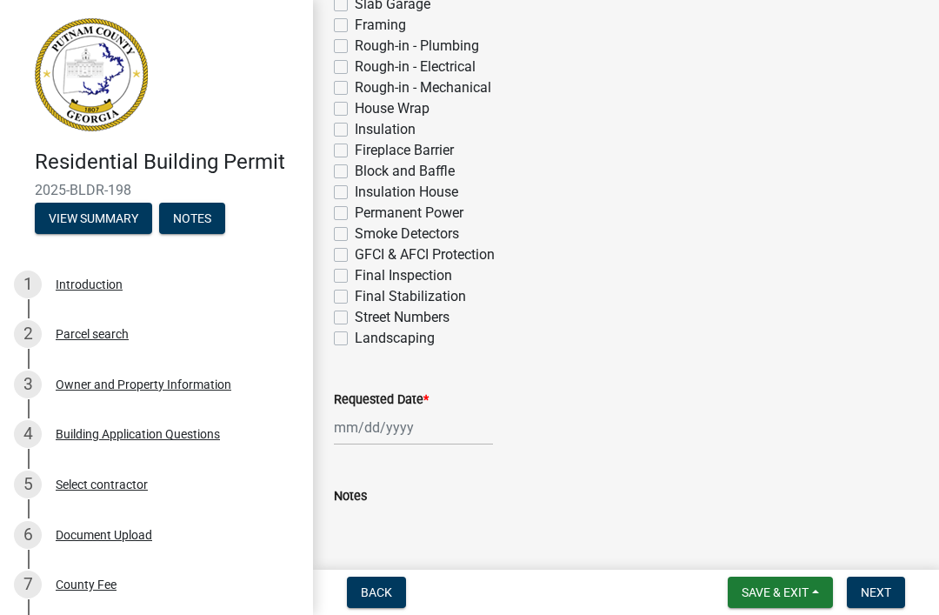
checkbox input "false"
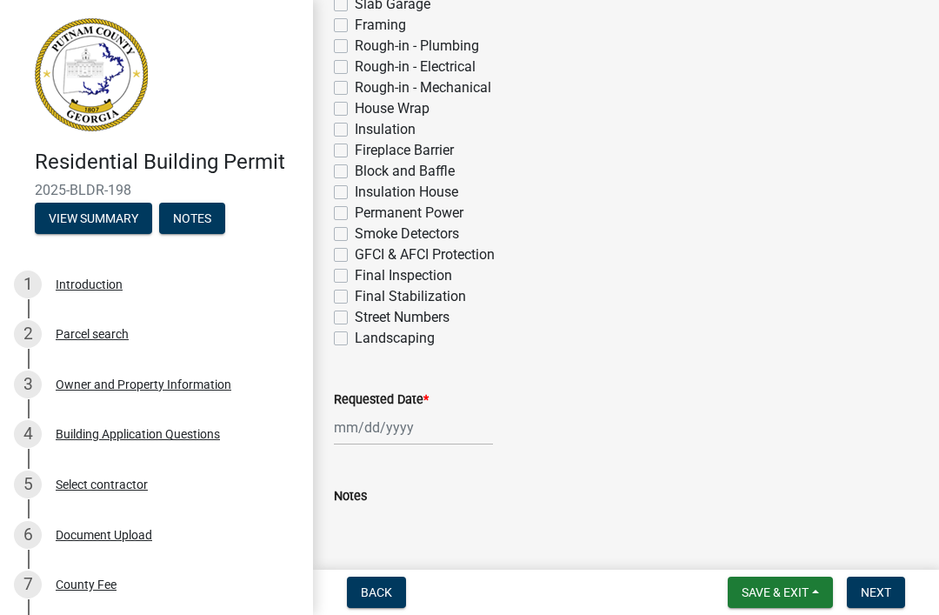
checkbox input "false"
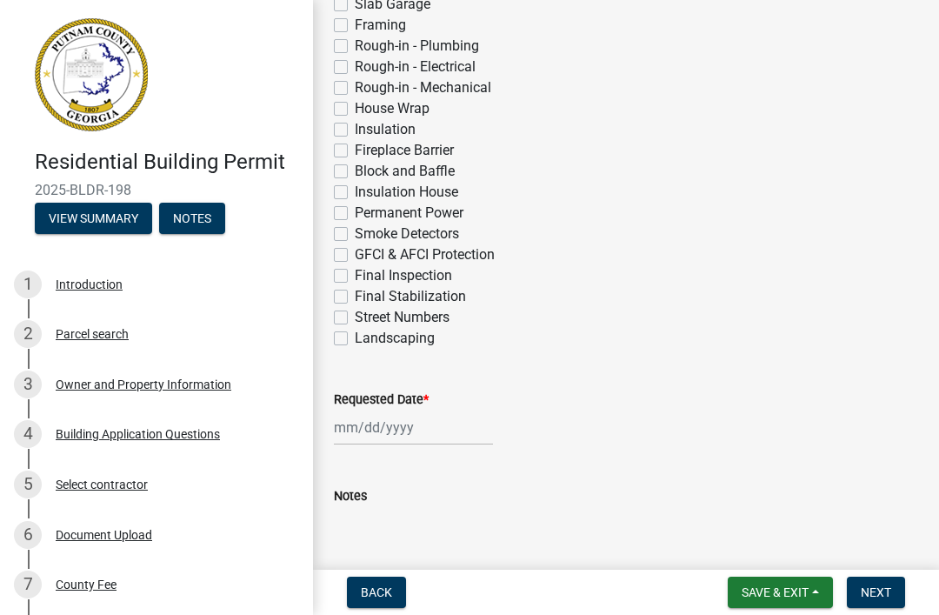
checkbox input "false"
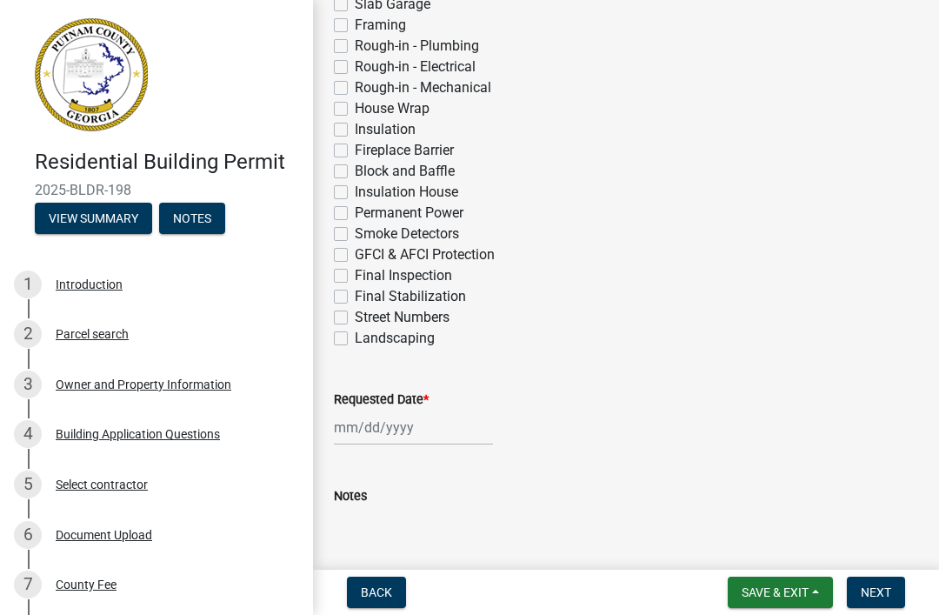
checkbox input "false"
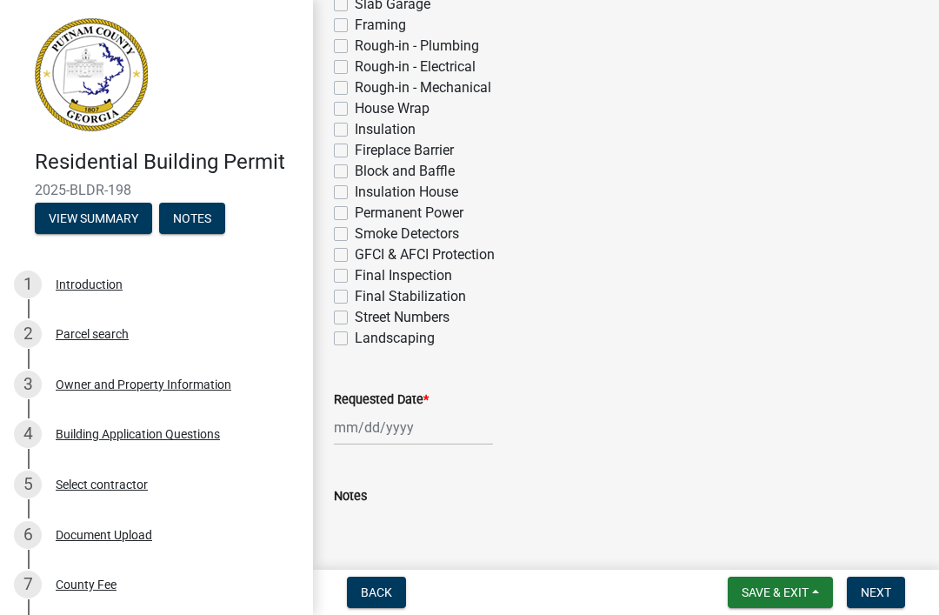
click at [418, 105] on label "House Wrap" at bounding box center [392, 108] width 75 height 21
click at [366, 105] on input "House Wrap" at bounding box center [360, 103] width 11 height 11
checkbox input "true"
checkbox input "false"
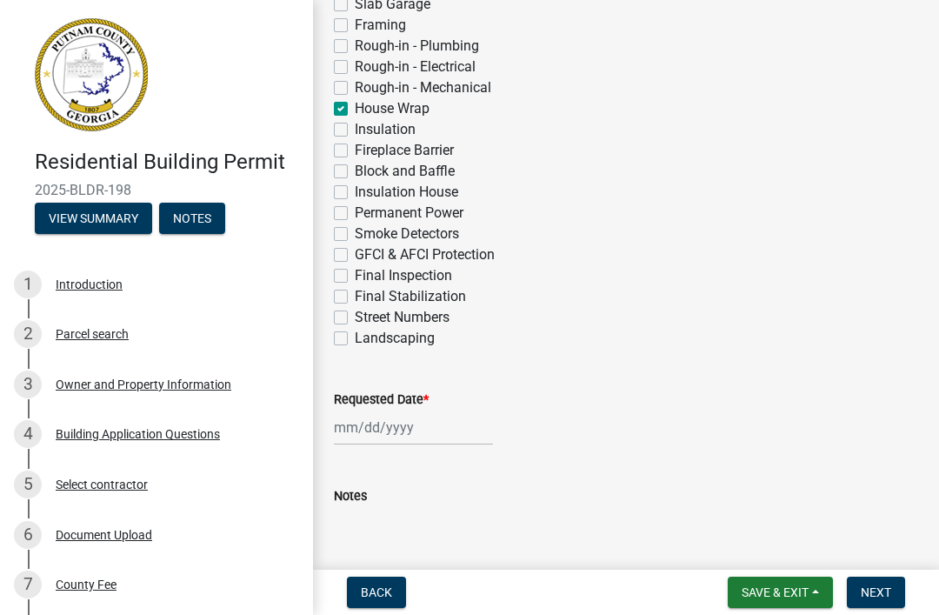
checkbox input "false"
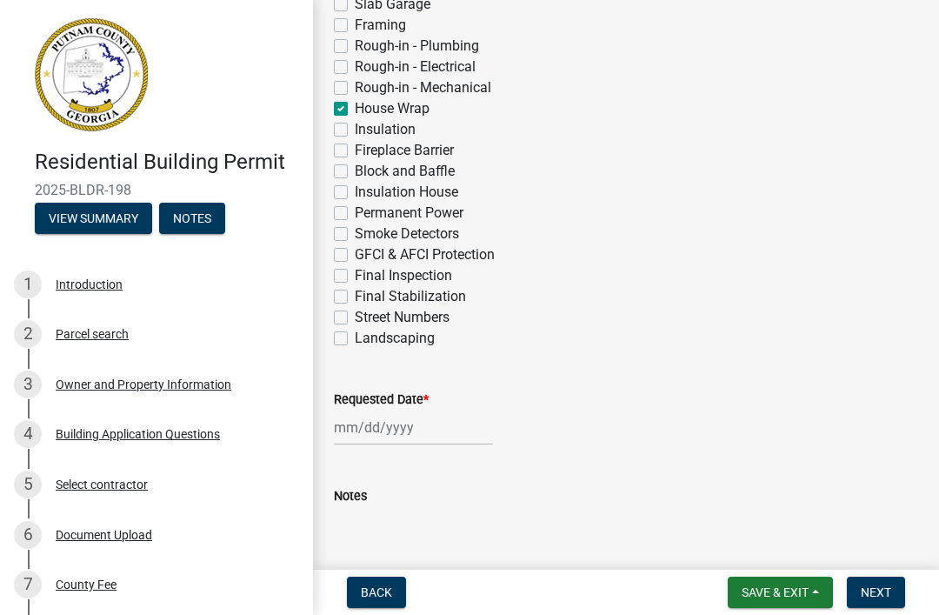
checkbox input "false"
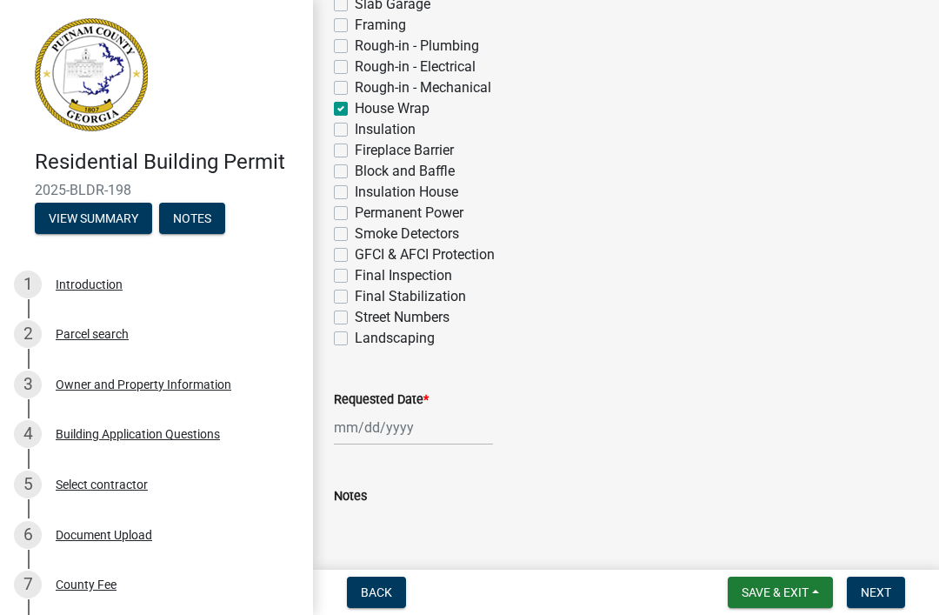
checkbox input "false"
checkbox input "true"
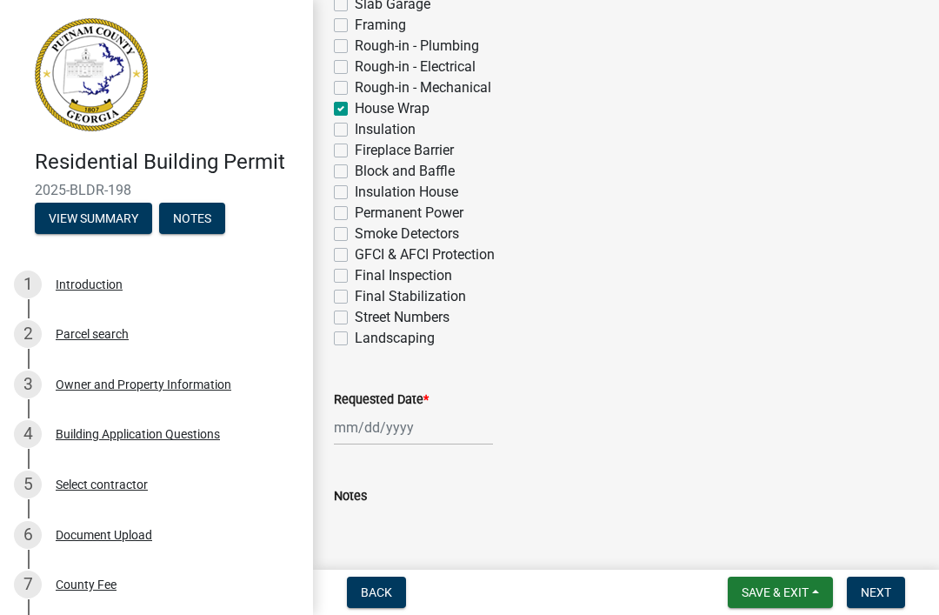
checkbox input "false"
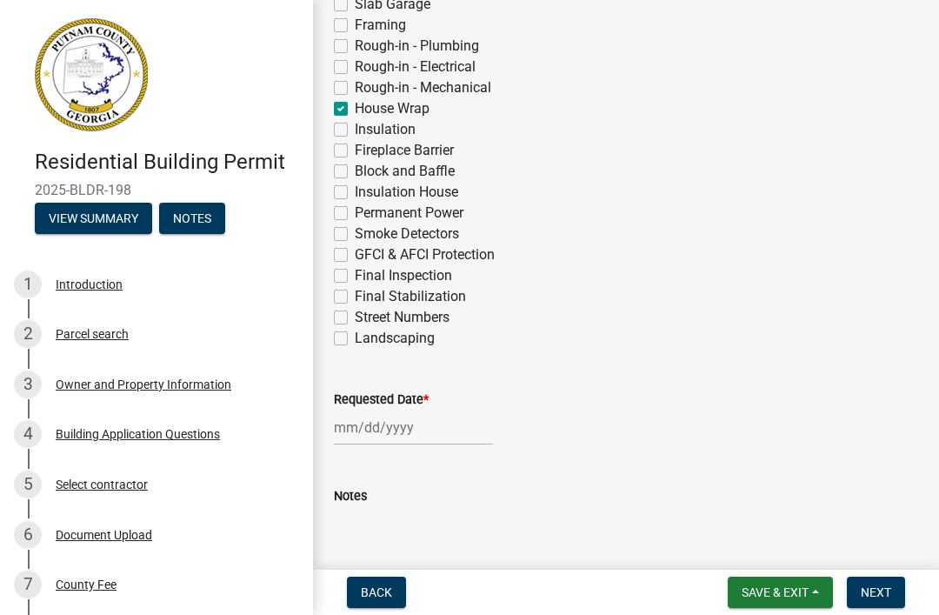
checkbox input "false"
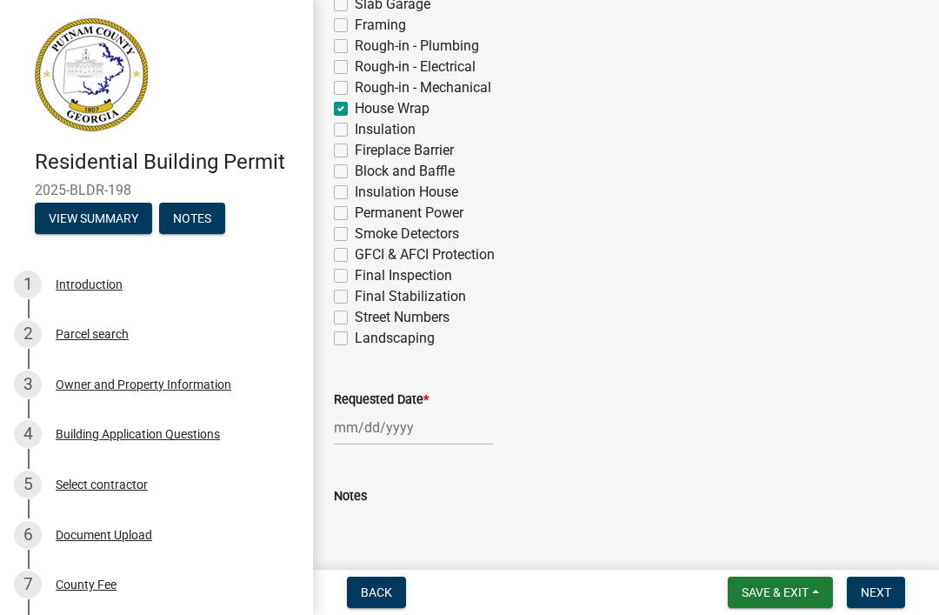
checkbox input "false"
click at [396, 439] on div at bounding box center [413, 428] width 159 height 36
select select "9"
select select "2025"
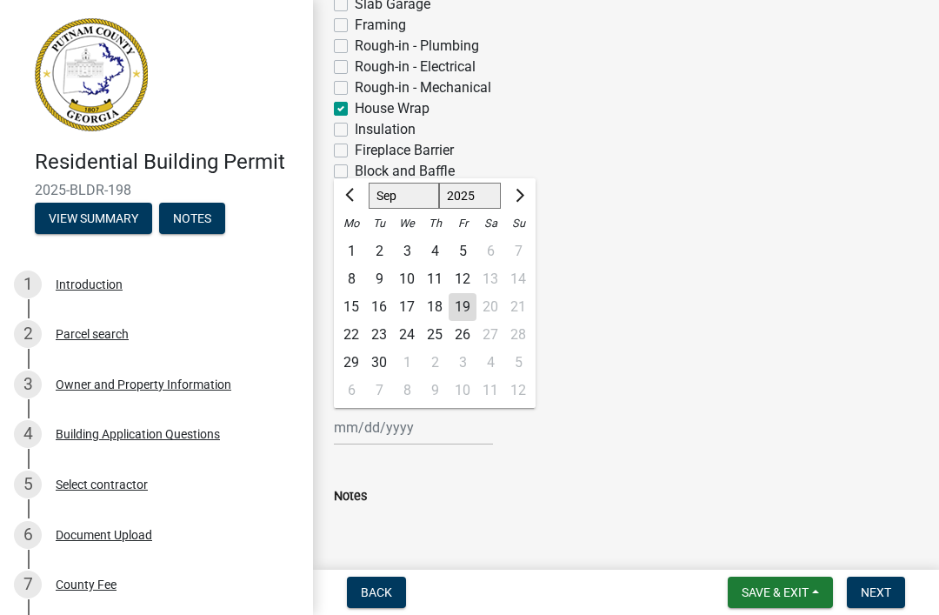
click at [360, 338] on div "22" at bounding box center [351, 335] width 28 height 28
type input "[DATE]"
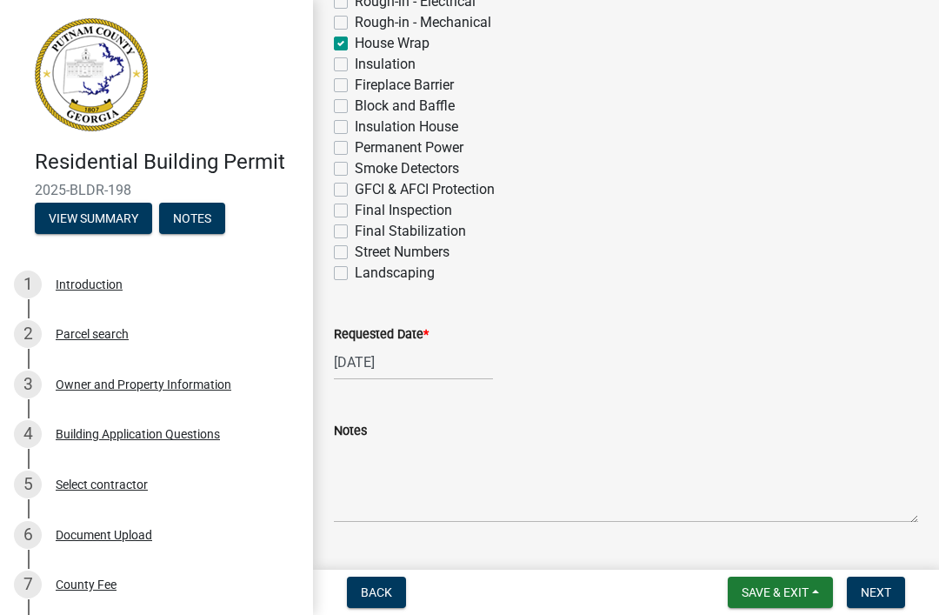
scroll to position [764, 0]
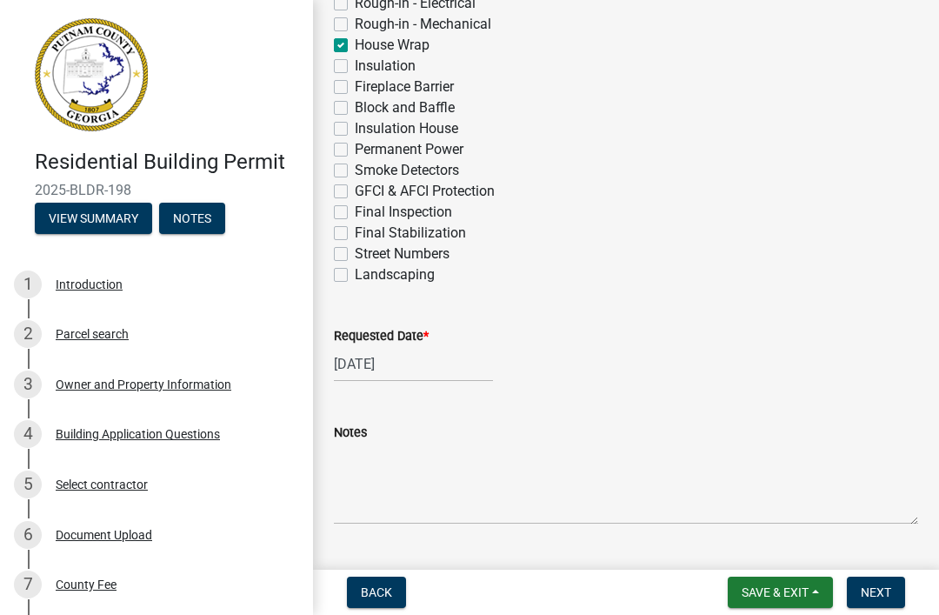
click at [875, 583] on button "Next" at bounding box center [876, 591] width 58 height 31
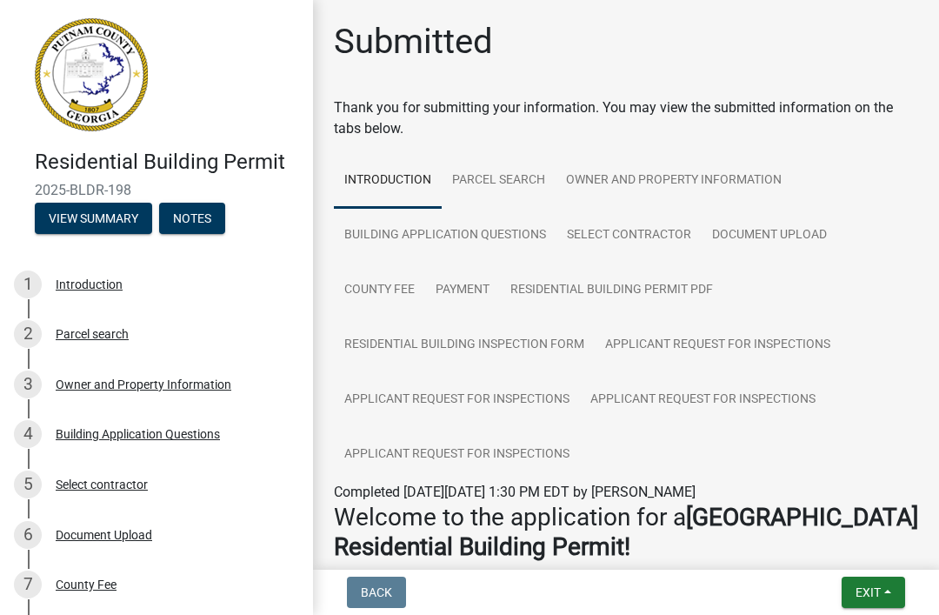
click at [873, 604] on button "Exit" at bounding box center [873, 591] width 63 height 31
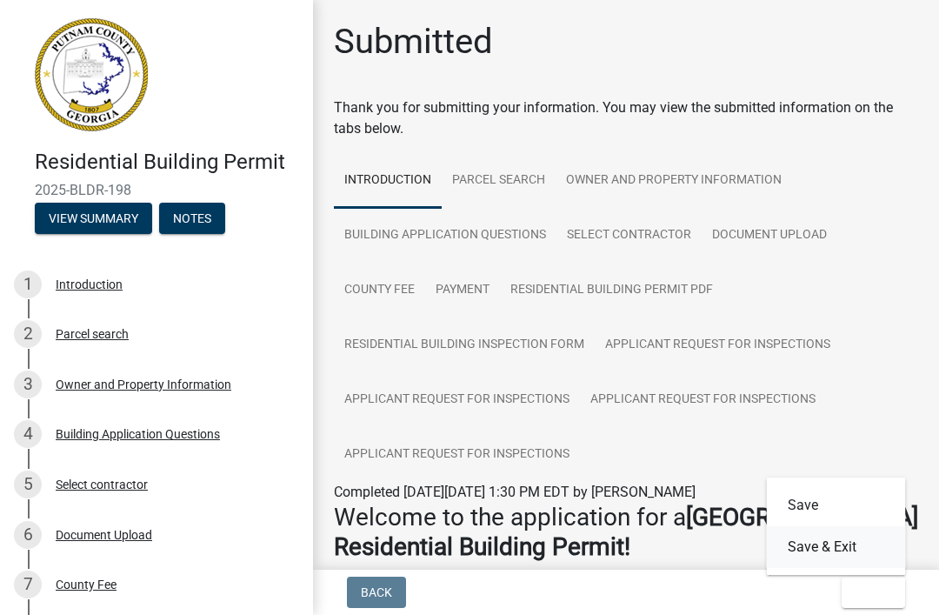
click at [852, 536] on button "Save & Exit" at bounding box center [836, 547] width 139 height 42
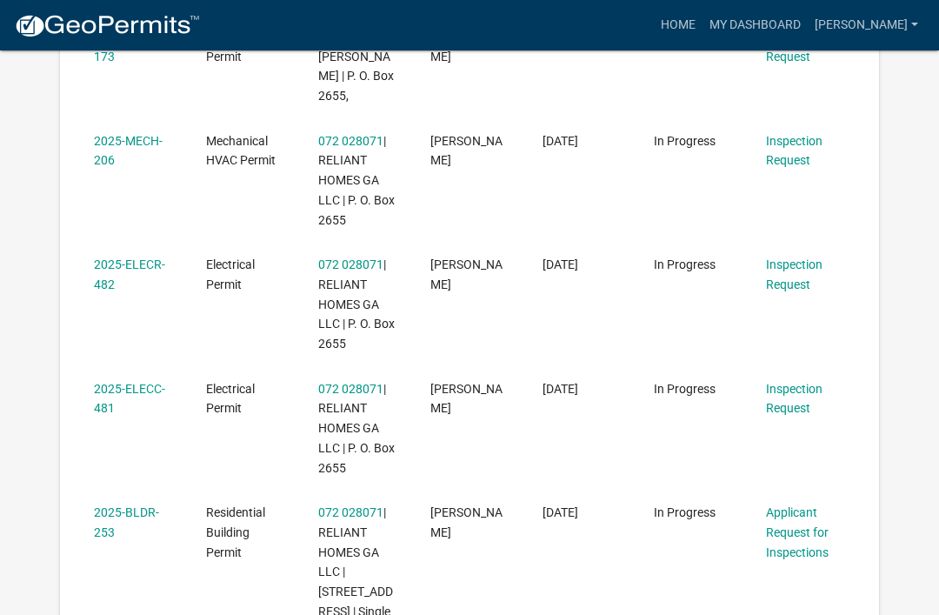
scroll to position [419, 0]
